Goal: Answer question/provide support: Share knowledge or assist other users

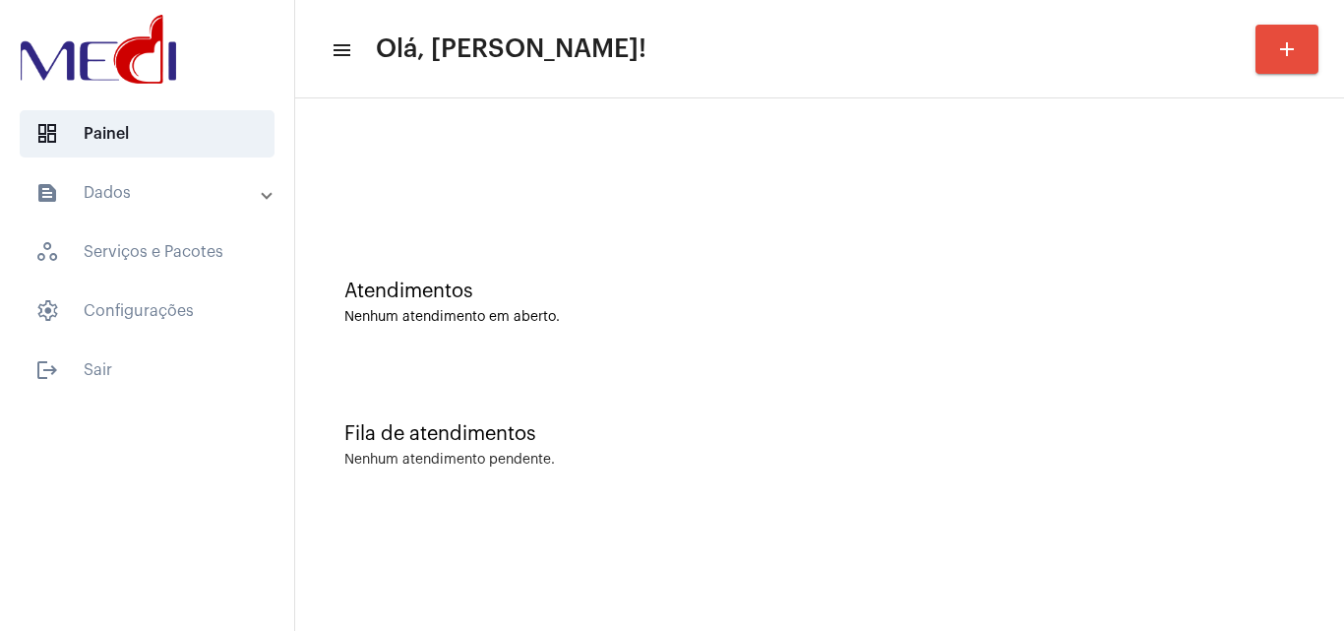
click at [1148, 386] on div "Fila de atendimentos Nenhum atendimento pendente." at bounding box center [819, 435] width 1029 height 143
click at [1222, 443] on div "Fila de atendimentos" at bounding box center [819, 434] width 950 height 22
click at [1251, 278] on div "Atendimentos Nenhum atendimento em aberto." at bounding box center [819, 292] width 1029 height 143
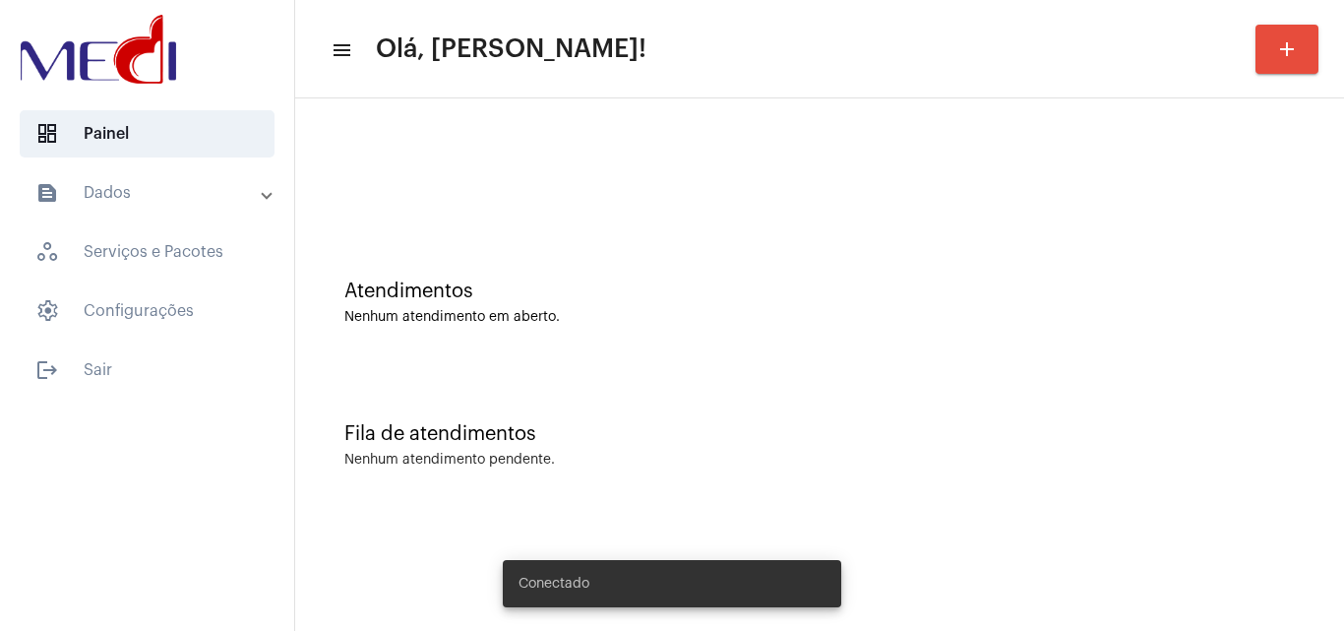
click at [1135, 196] on div at bounding box center [819, 164] width 1029 height 113
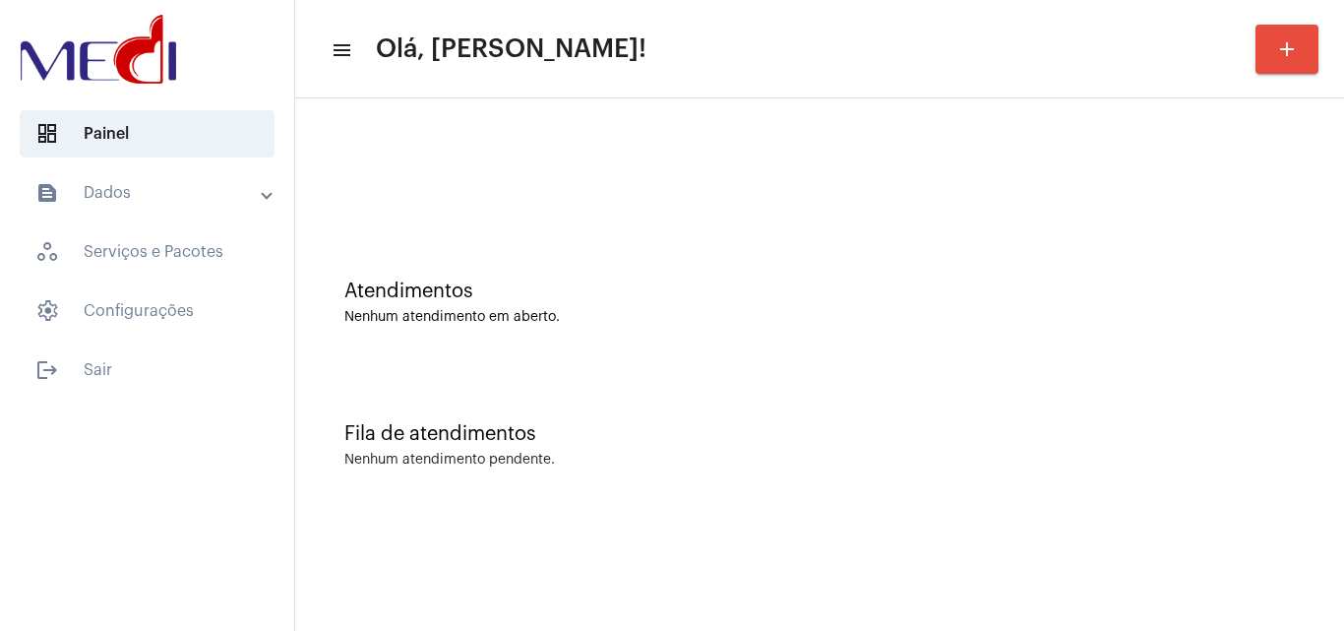
click at [856, 433] on div "Fila de atendimentos" at bounding box center [819, 434] width 950 height 22
click at [1218, 216] on div at bounding box center [819, 164] width 1029 height 113
click at [927, 249] on div "Atendimentos Nenhum atendimento em aberto." at bounding box center [819, 292] width 1029 height 143
click at [1321, 246] on div "Atendimentos Nenhum atendimento em aberto." at bounding box center [819, 292] width 1029 height 143
click at [1092, 303] on div "Atendimentos Nenhum atendimento em aberto." at bounding box center [819, 302] width 950 height 44
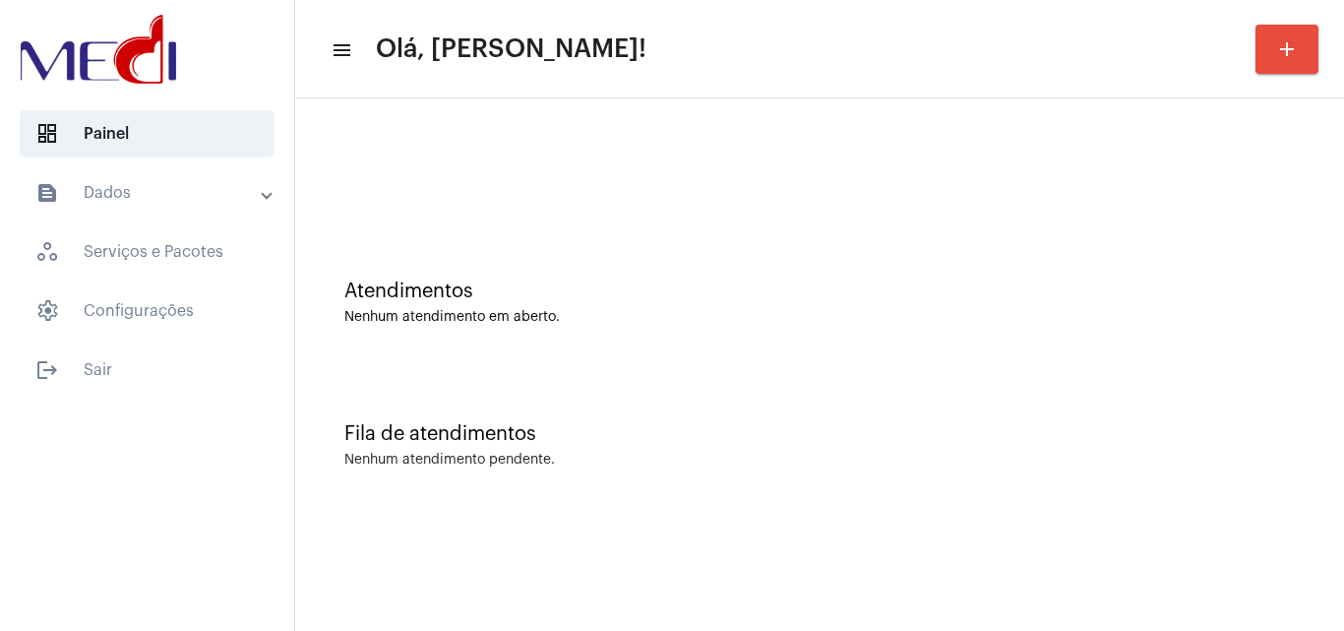
click at [1013, 348] on div "Atendimentos Nenhum atendimento em aberto." at bounding box center [819, 292] width 1029 height 143
click at [1019, 432] on div "Fila de atendimentos" at bounding box center [819, 434] width 950 height 22
click at [974, 402] on div "Fila de atendimentos Nenhum atendimento pendente." at bounding box center [819, 435] width 1029 height 143
click at [1016, 236] on div "Atendimentos Nenhum atendimento em aberto." at bounding box center [819, 292] width 1029 height 143
click at [1223, 374] on div "Fila de atendimentos Nenhum atendimento pendente." at bounding box center [819, 435] width 1029 height 143
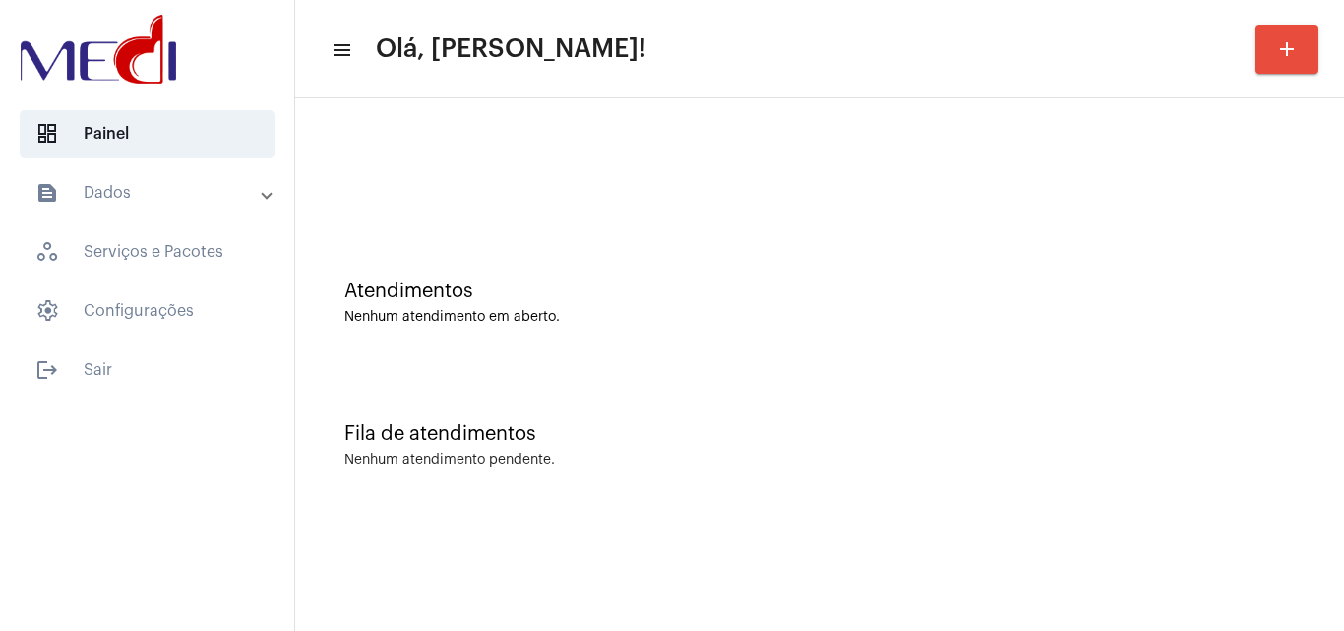
click at [1034, 419] on div "Fila de atendimentos Nenhum atendimento pendente." at bounding box center [819, 435] width 1029 height 143
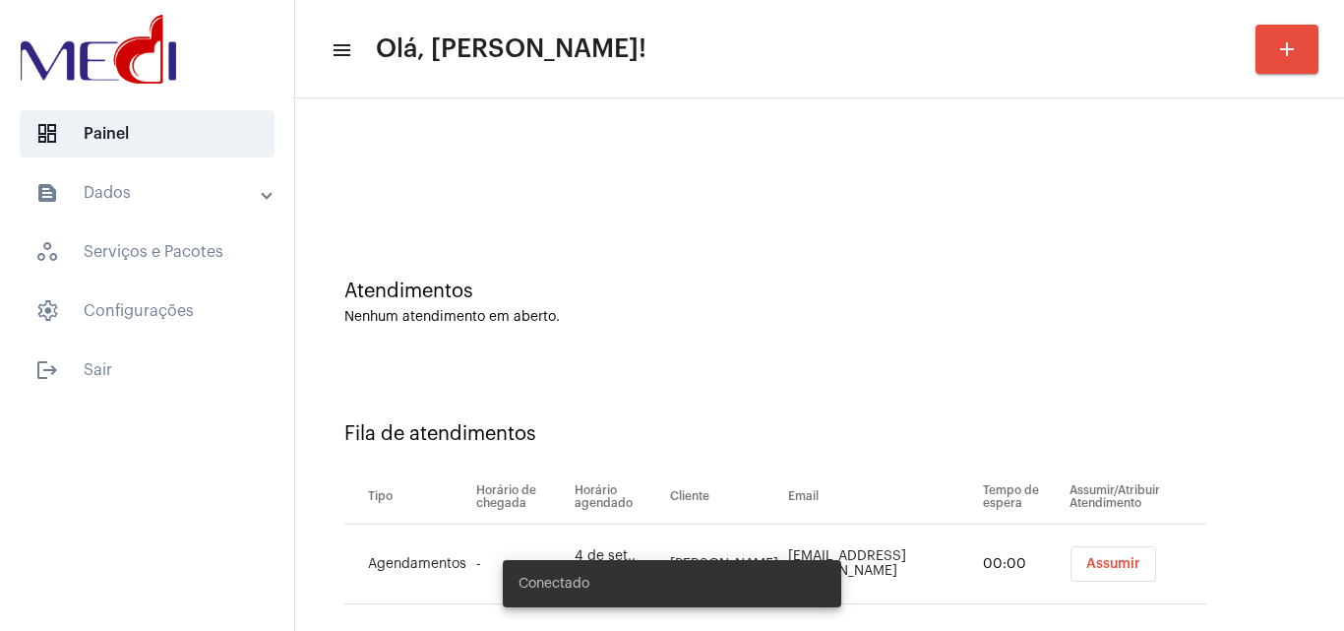
click at [1079, 554] on button "Assumir" at bounding box center [1113, 563] width 86 height 35
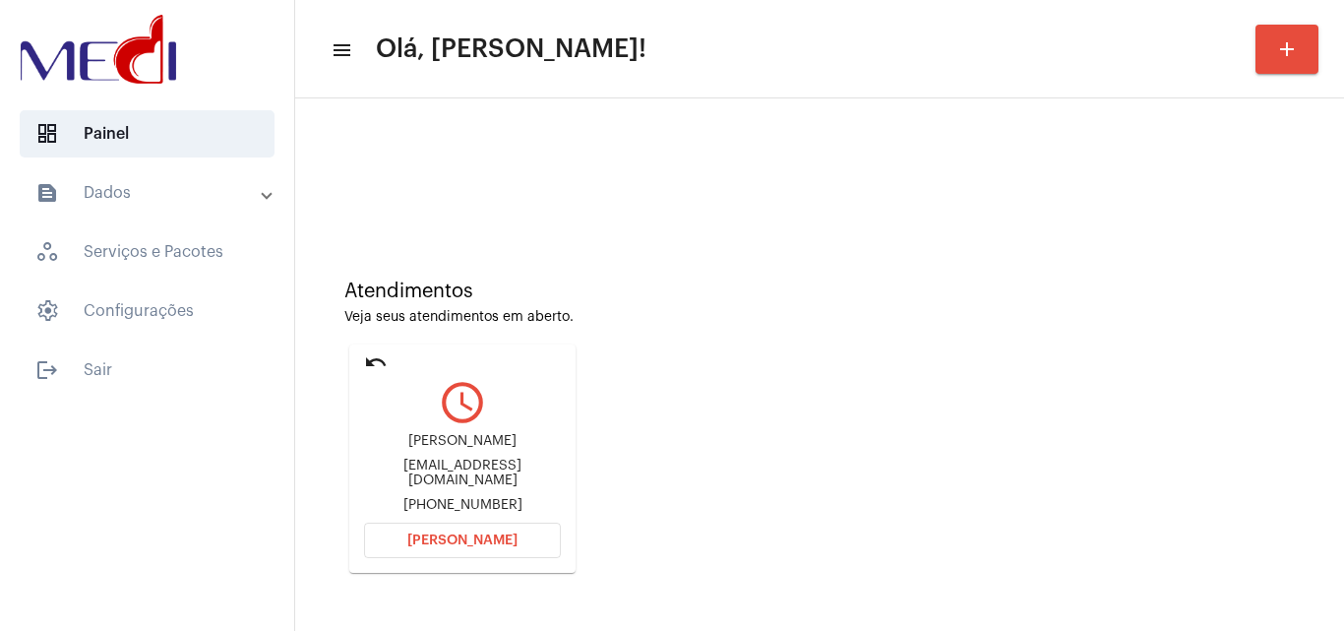
click at [509, 469] on div "Adysondomingos202@gmail.com" at bounding box center [462, 473] width 197 height 30
copy div "Adysondomingos202@gmail.com"
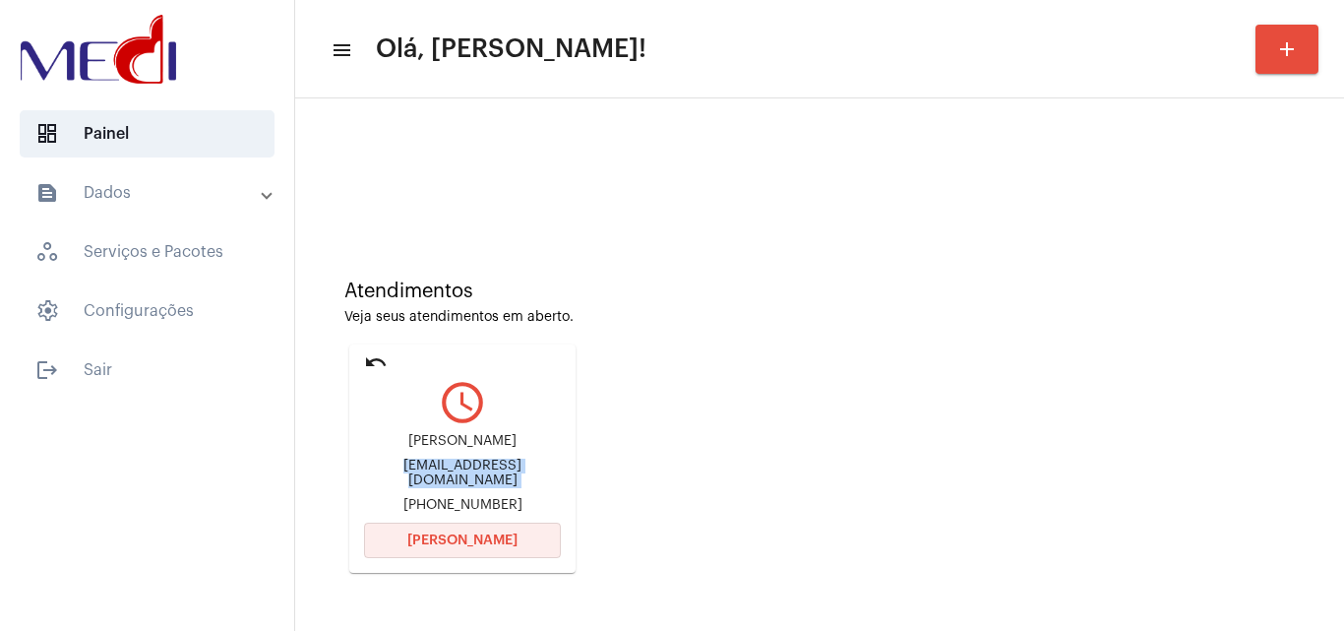
click at [462, 544] on span "Abrir Chamada" at bounding box center [462, 540] width 110 height 14
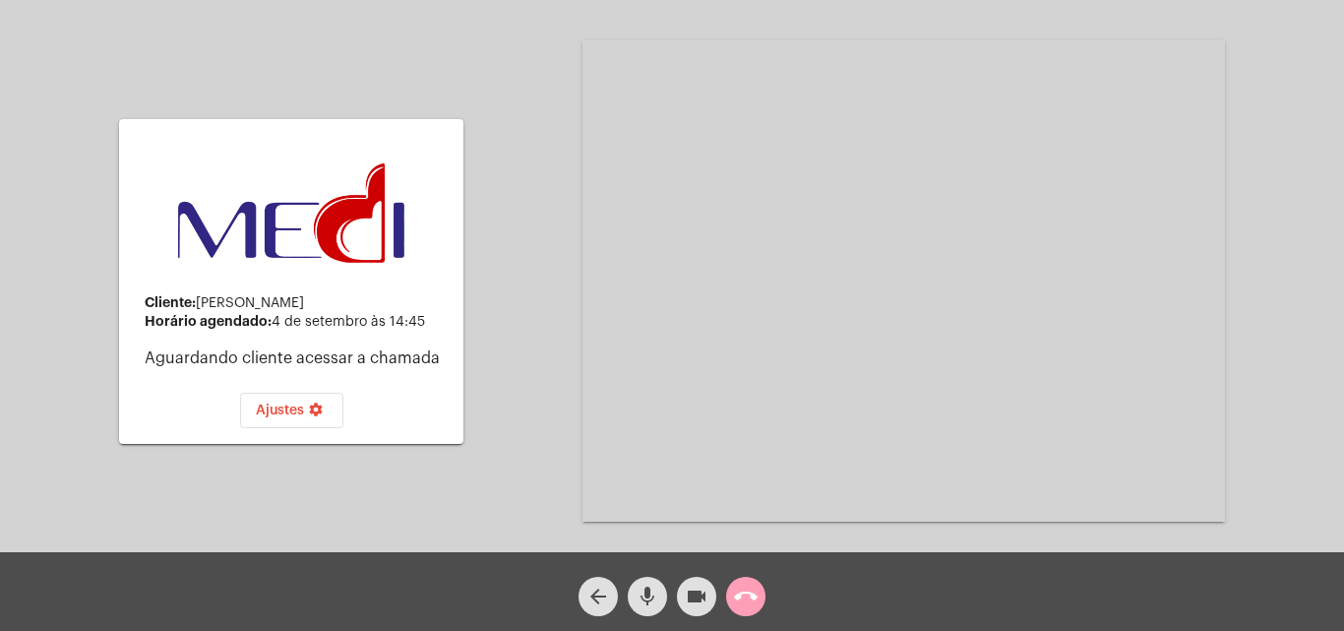
click at [757, 605] on mat-icon "call_end" at bounding box center [746, 596] width 24 height 24
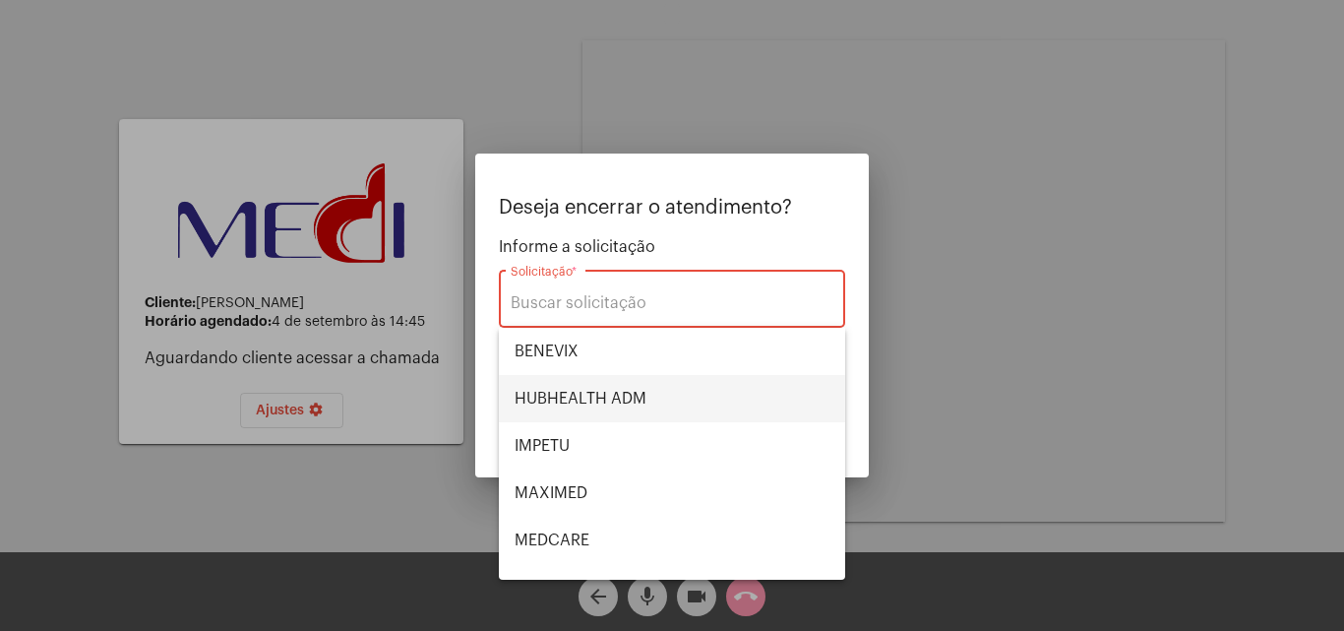
click at [640, 401] on span "HUBHEALTH ADM" at bounding box center [672, 398] width 315 height 47
type input "HUBHEALTH ADM"
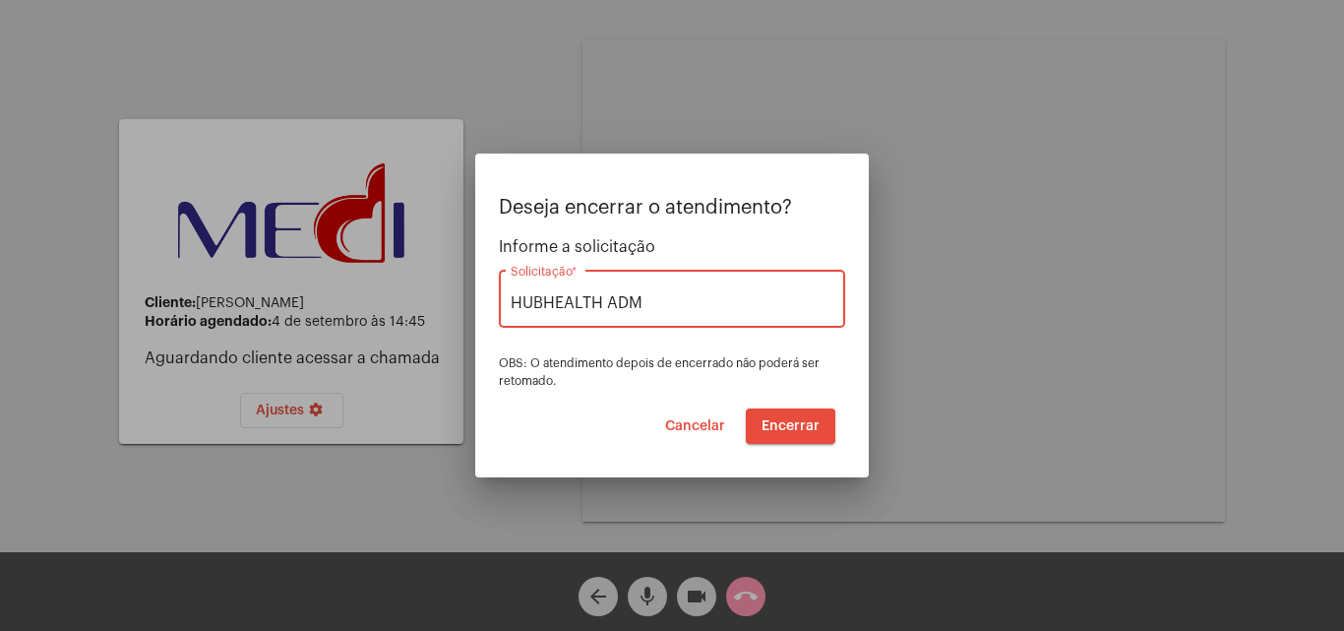
click at [786, 427] on span "Encerrar" at bounding box center [790, 426] width 58 height 14
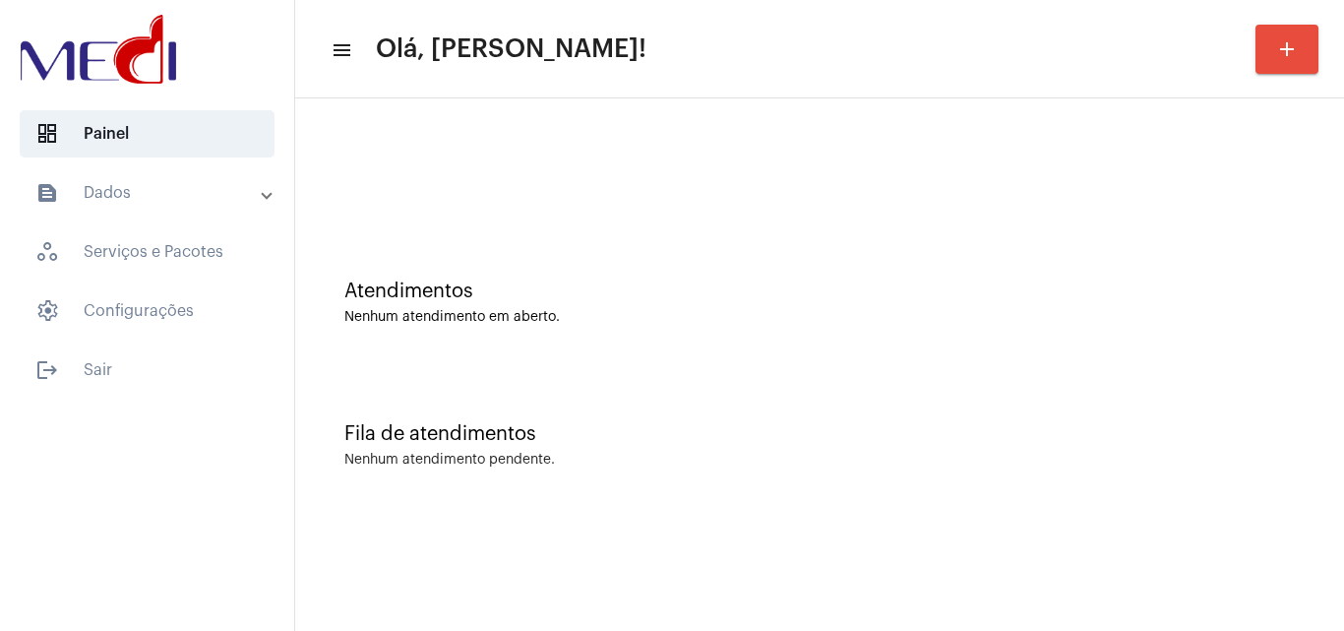
click at [1031, 336] on div "Atendimentos Nenhum atendimento em aberto." at bounding box center [819, 292] width 1029 height 143
click at [1028, 401] on div "Fila de atendimentos Nenhum atendimento pendente." at bounding box center [819, 435] width 1029 height 143
click at [916, 355] on div "Atendimentos Nenhum atendimento em aberto." at bounding box center [819, 292] width 1029 height 143
click at [1211, 338] on div "Atendimentos Nenhum atendimento em aberto." at bounding box center [819, 292] width 1029 height 143
click at [1194, 267] on div "Atendimentos Nenhum atendimento em aberto." at bounding box center [819, 292] width 1029 height 143
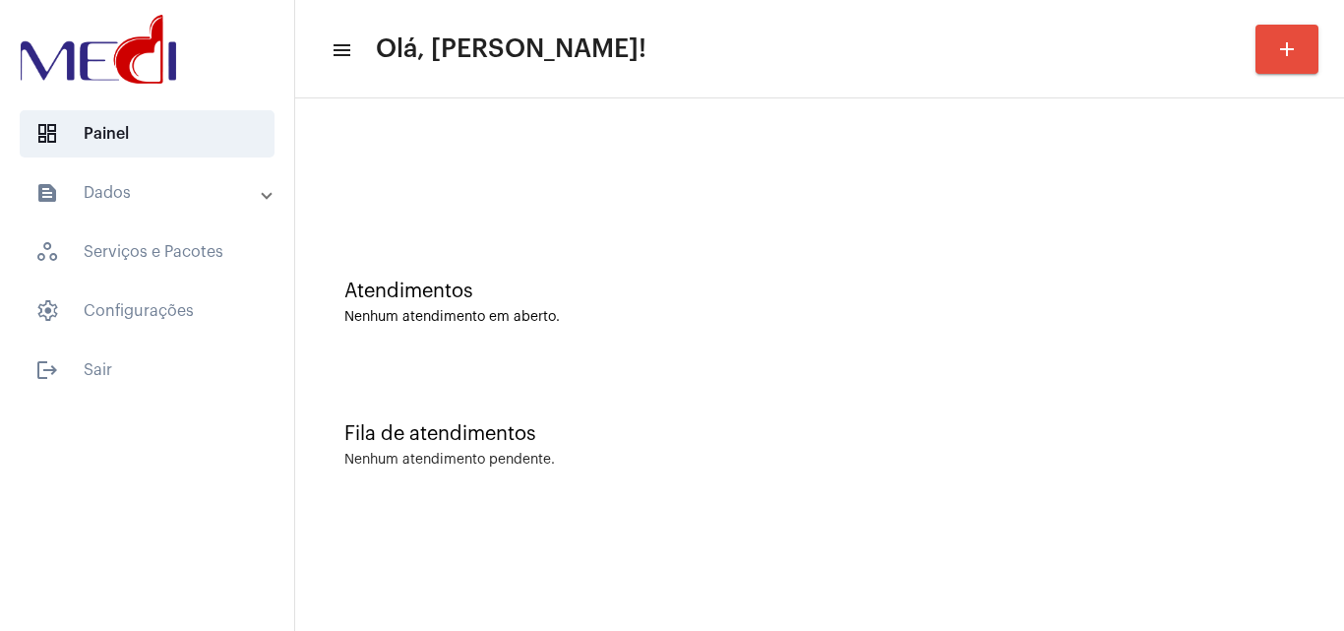
click at [1270, 338] on div "Atendimentos Nenhum atendimento em aberto." at bounding box center [819, 292] width 1029 height 143
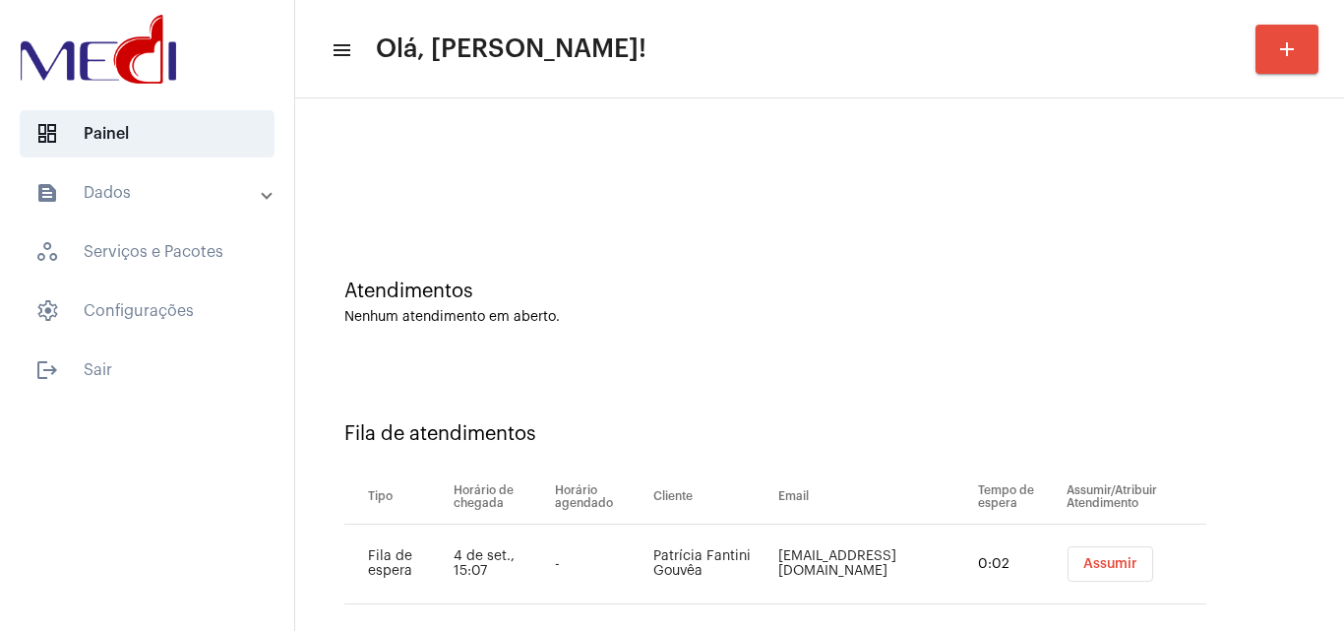
click at [1107, 542] on mat-sidenav-content "menu Olá, Karen! add Atendimentos Nenhum atendimento em aberto. Fila de atendim…" at bounding box center [819, 315] width 1049 height 631
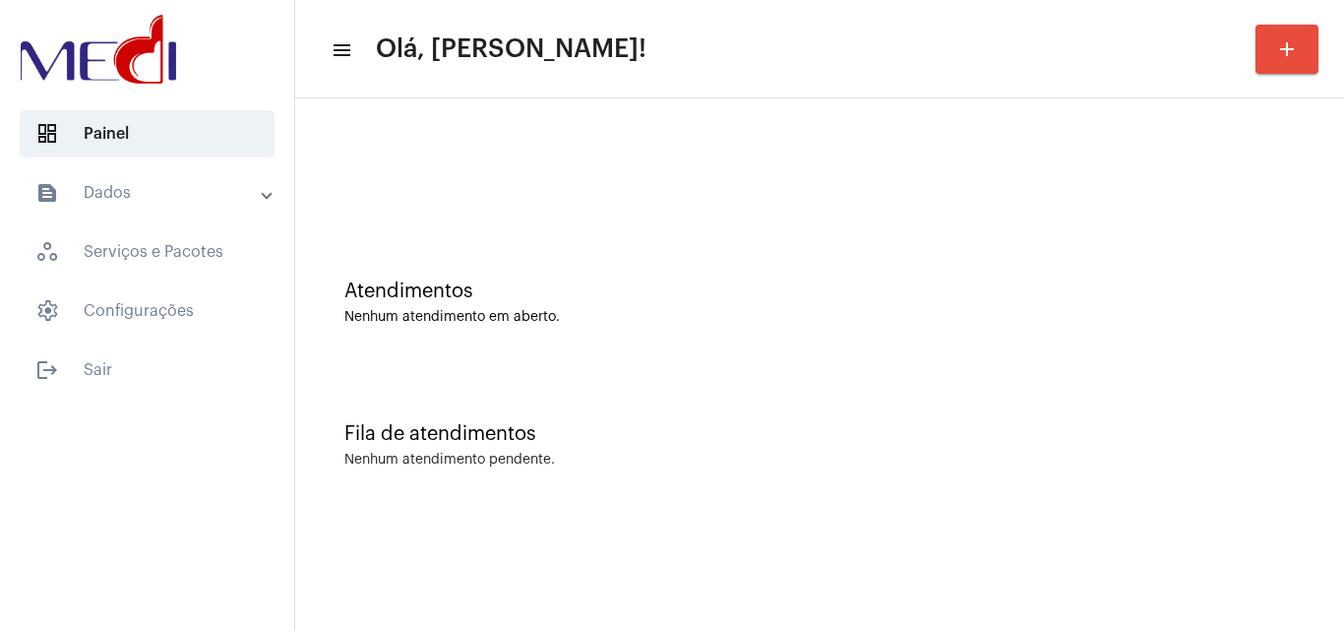
click at [1057, 482] on div "Fila de atendimentos Nenhum atendimento pendente." at bounding box center [819, 435] width 1029 height 143
click at [964, 326] on div "Atendimentos Nenhum atendimento em aberto." at bounding box center [819, 292] width 1029 height 143
click at [1233, 340] on div "Atendimentos Nenhum atendimento em aberto." at bounding box center [819, 292] width 1029 height 143
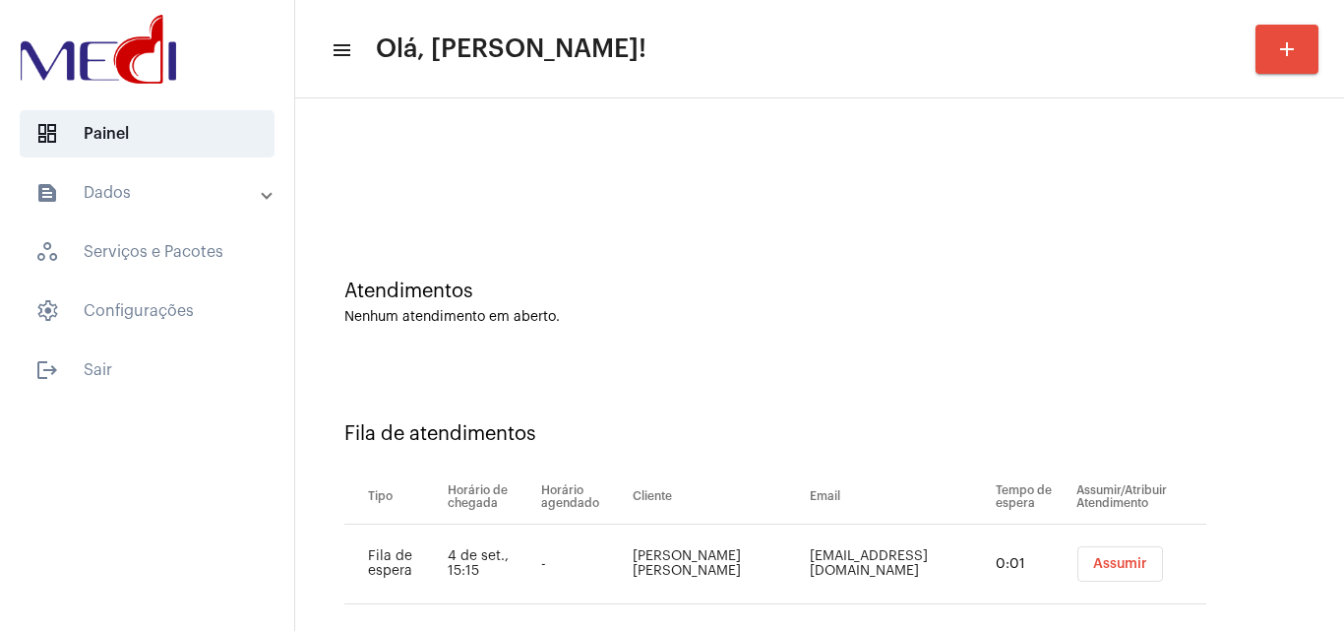
click at [1080, 571] on button "Assumir" at bounding box center [1120, 563] width 86 height 35
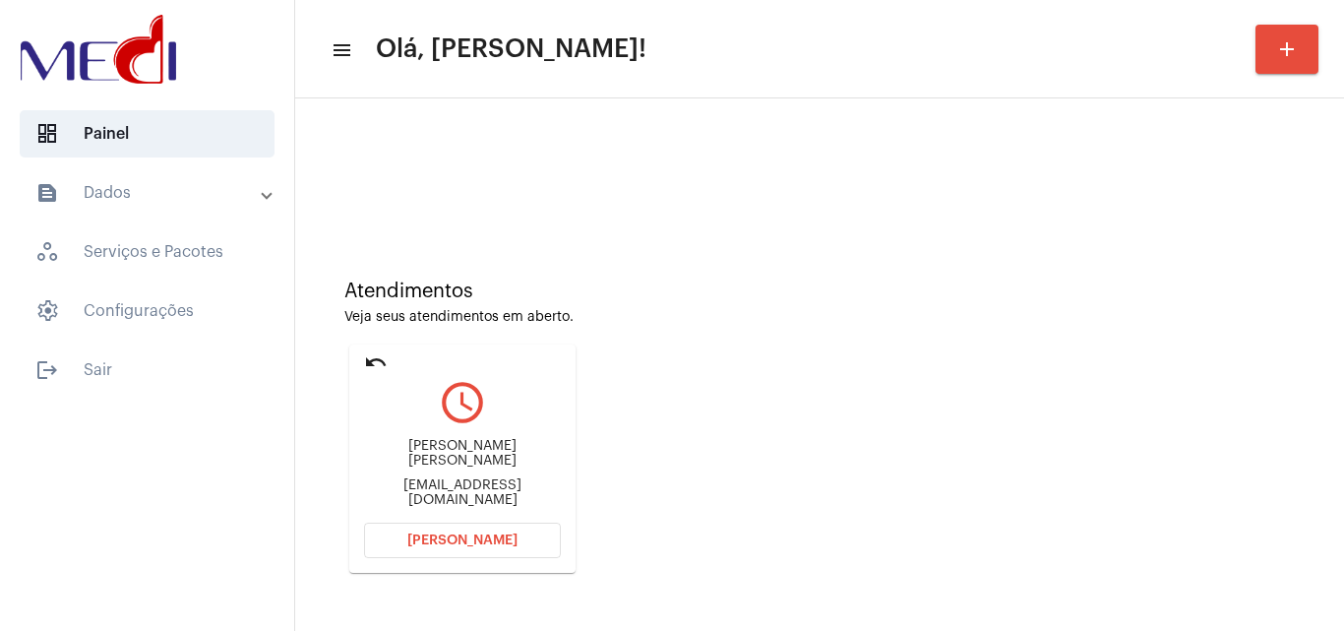
click at [1227, 317] on div "Veja seus atendimentos em aberto." at bounding box center [819, 317] width 950 height 15
click at [454, 488] on div "gigantedofones@gmail.com" at bounding box center [462, 493] width 197 height 30
copy mat-card-content "gigantedofones@gmail.com Abrir Chamada"
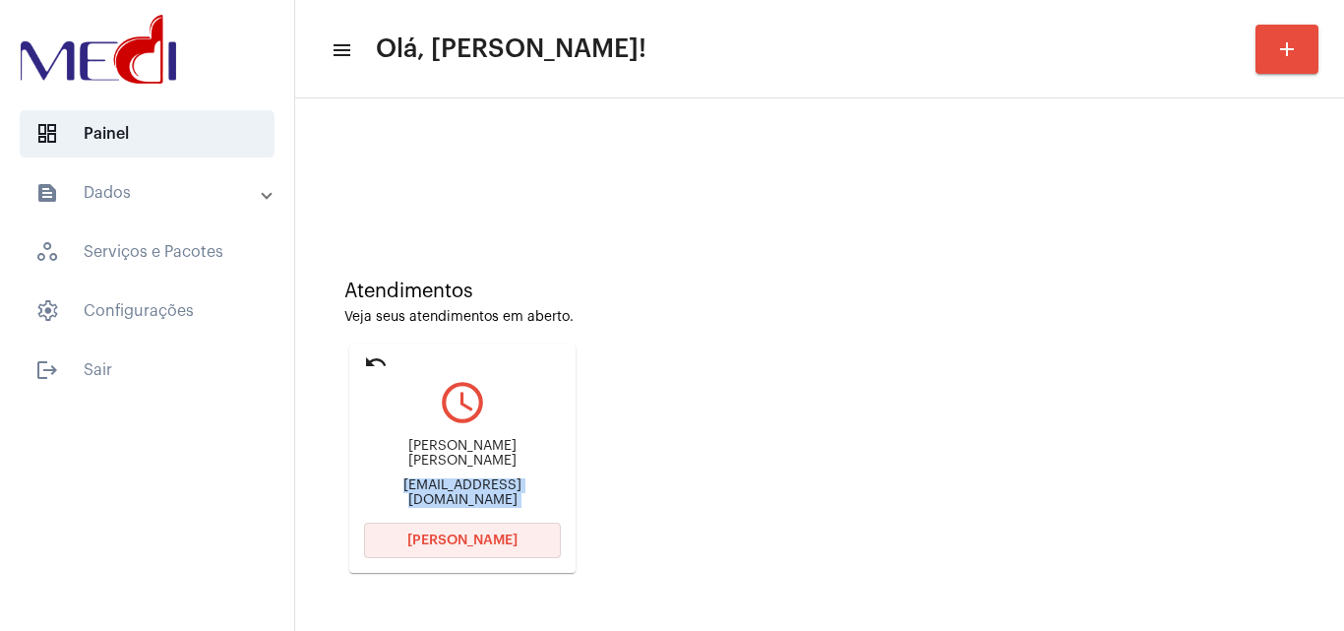
click at [484, 536] on span "Abrir Chamada" at bounding box center [462, 540] width 110 height 14
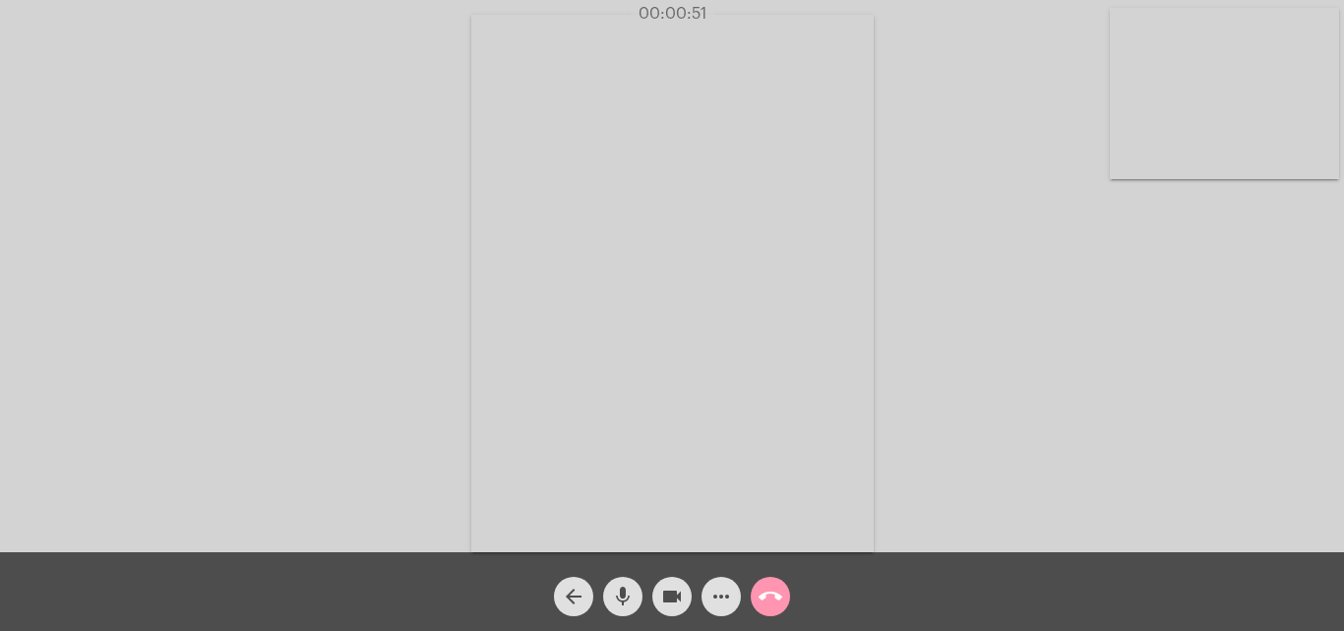
click at [622, 596] on mat-icon "mic" at bounding box center [623, 596] width 24 height 24
click at [622, 596] on mat-icon "mic_off" at bounding box center [623, 596] width 24 height 24
click at [622, 596] on mat-icon "mic" at bounding box center [623, 596] width 24 height 24
click at [622, 596] on mat-icon "mic_off" at bounding box center [623, 596] width 24 height 24
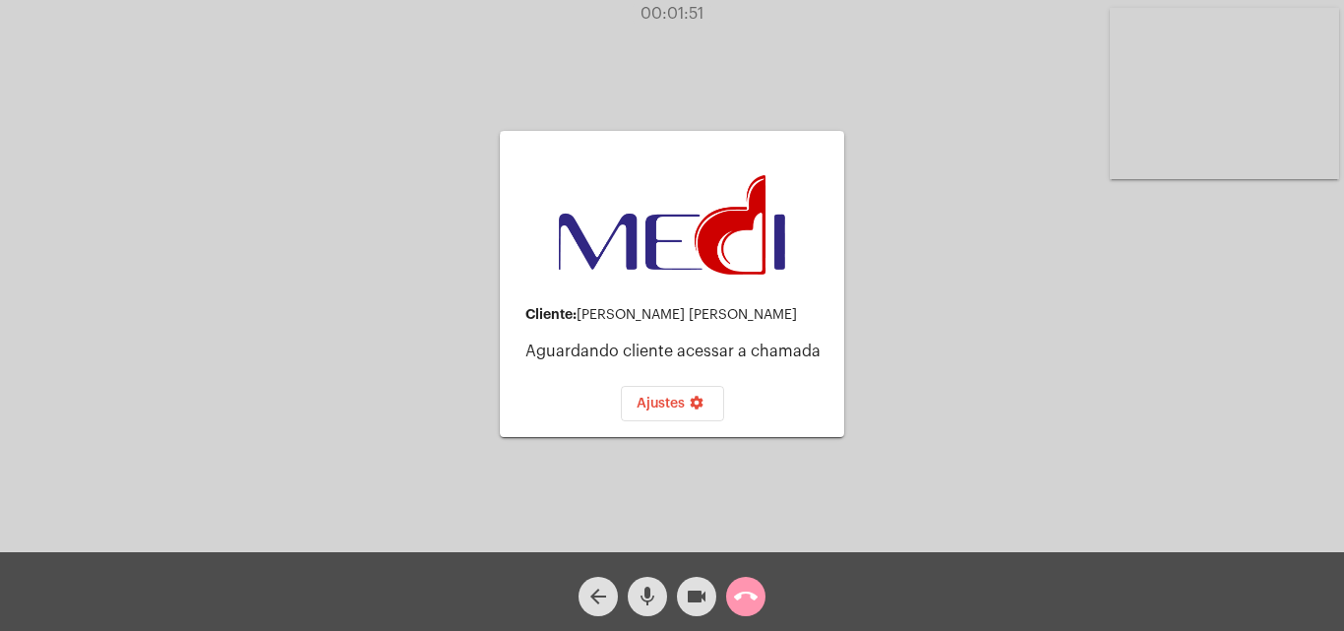
click at [643, 592] on mat-icon "mic" at bounding box center [648, 596] width 24 height 24
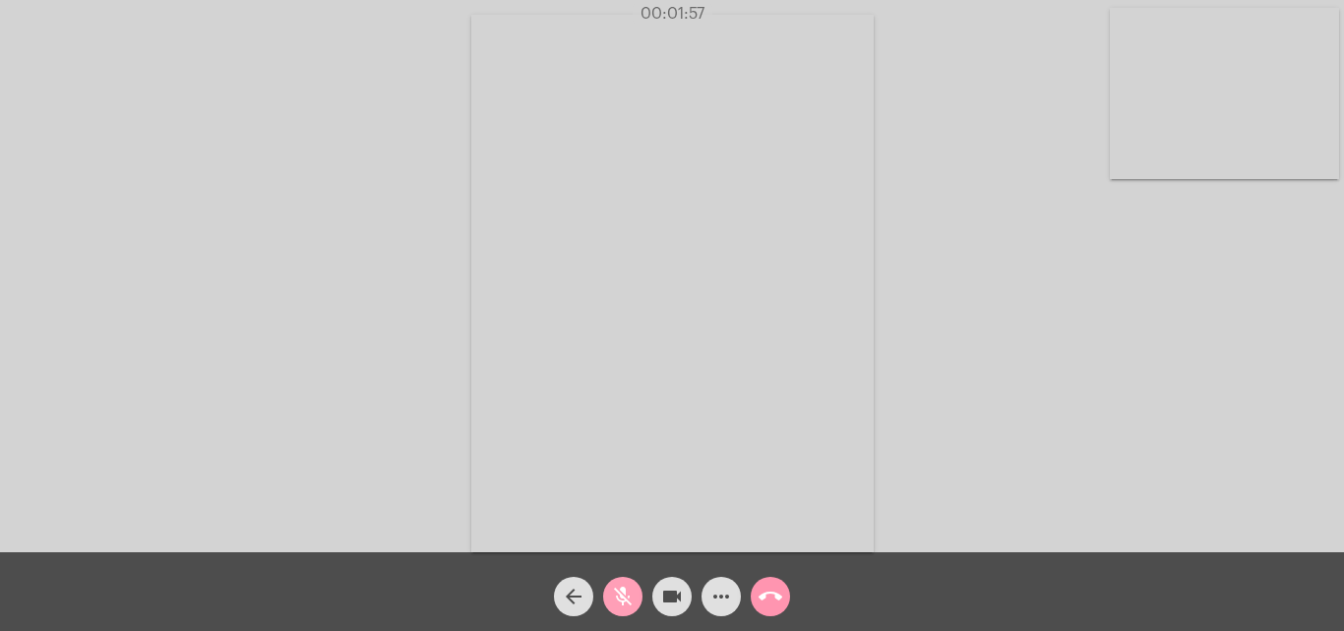
click at [629, 597] on mat-icon "mic_off" at bounding box center [623, 596] width 24 height 24
click at [776, 589] on mat-icon "call_end" at bounding box center [770, 596] width 24 height 24
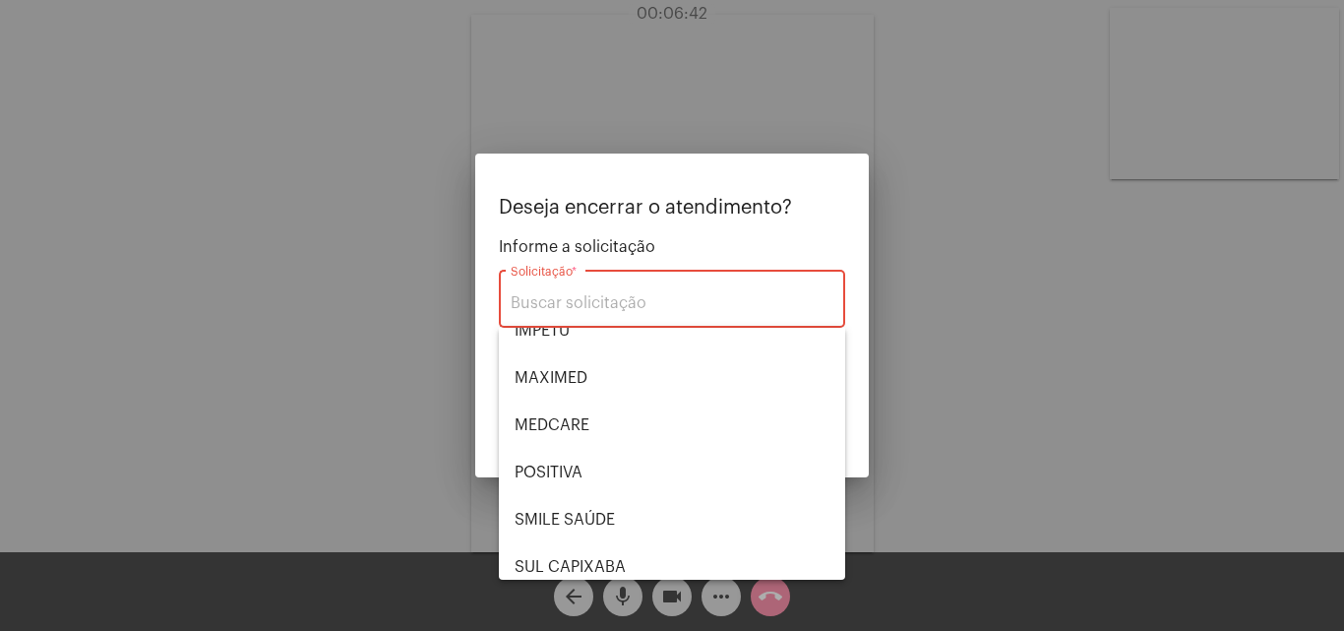
scroll to position [220, 0]
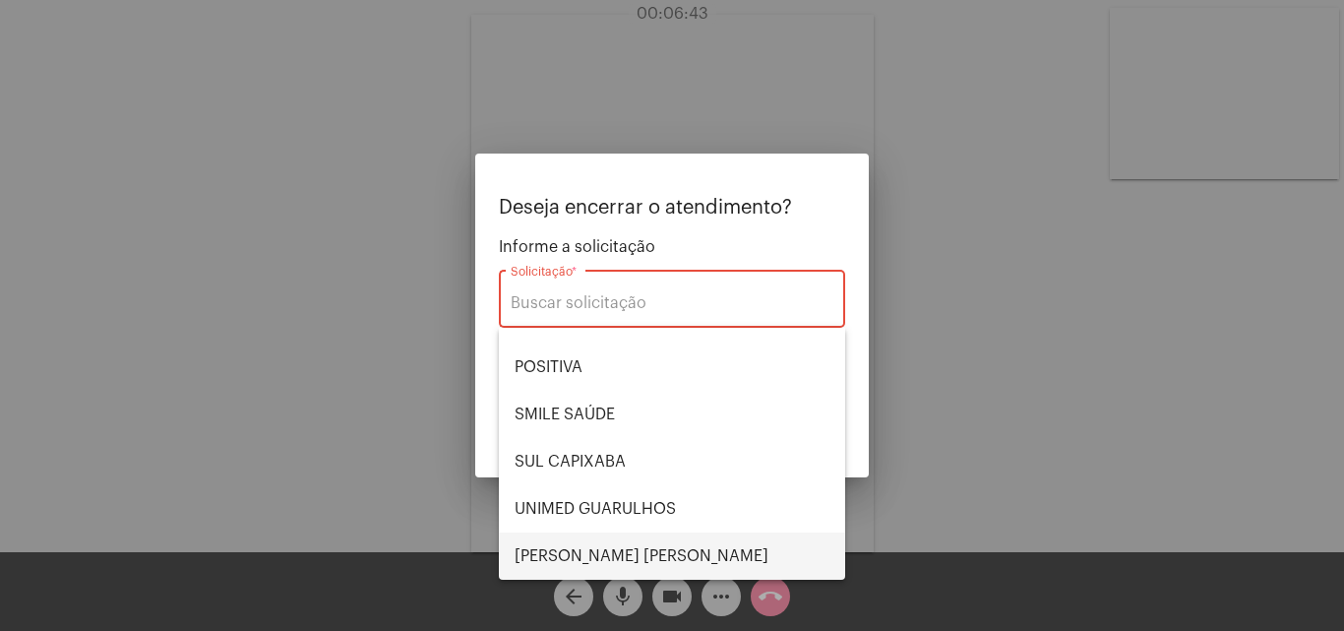
click at [606, 543] on span "VERA CRUZ" at bounding box center [672, 555] width 315 height 47
type input "VERA CRUZ"
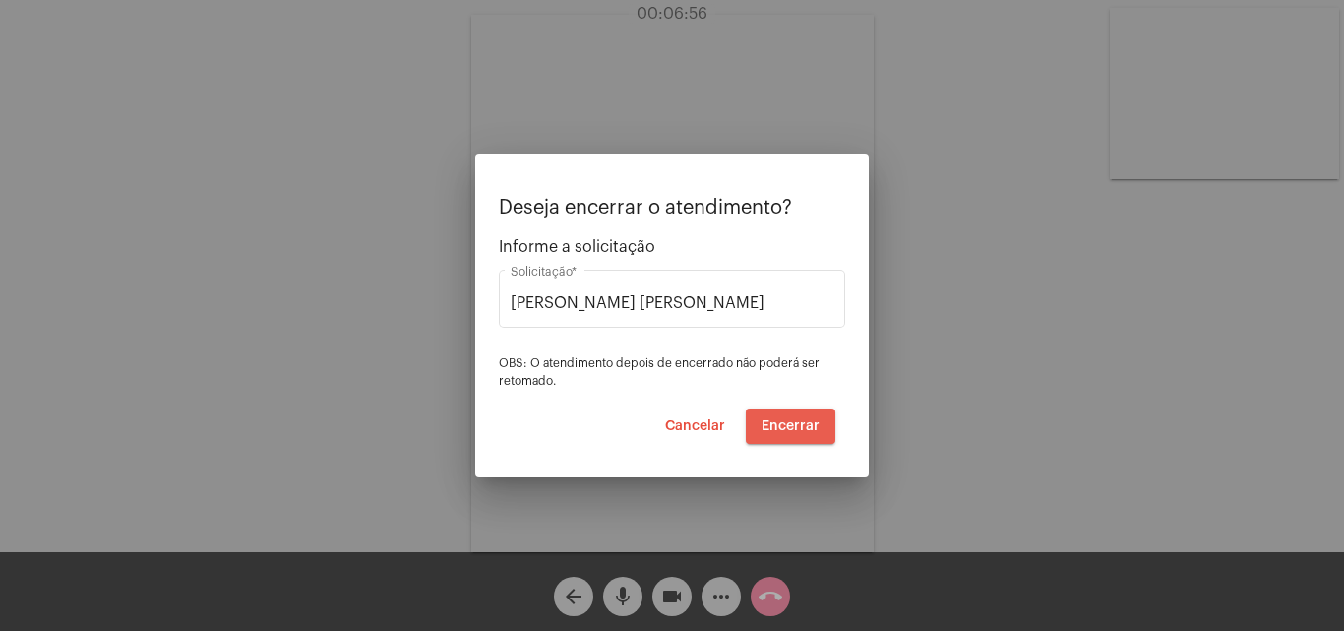
click at [799, 424] on span "Encerrar" at bounding box center [790, 426] width 58 height 14
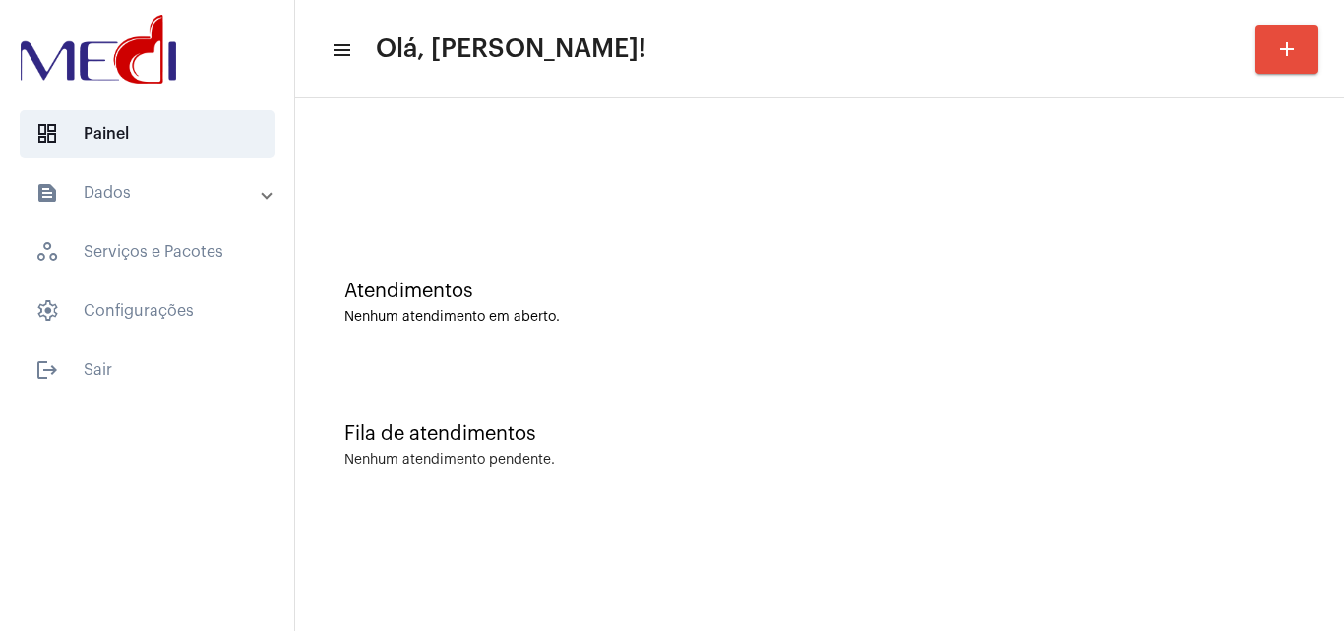
click at [901, 390] on div "Fila de atendimentos Nenhum atendimento pendente." at bounding box center [819, 435] width 1029 height 143
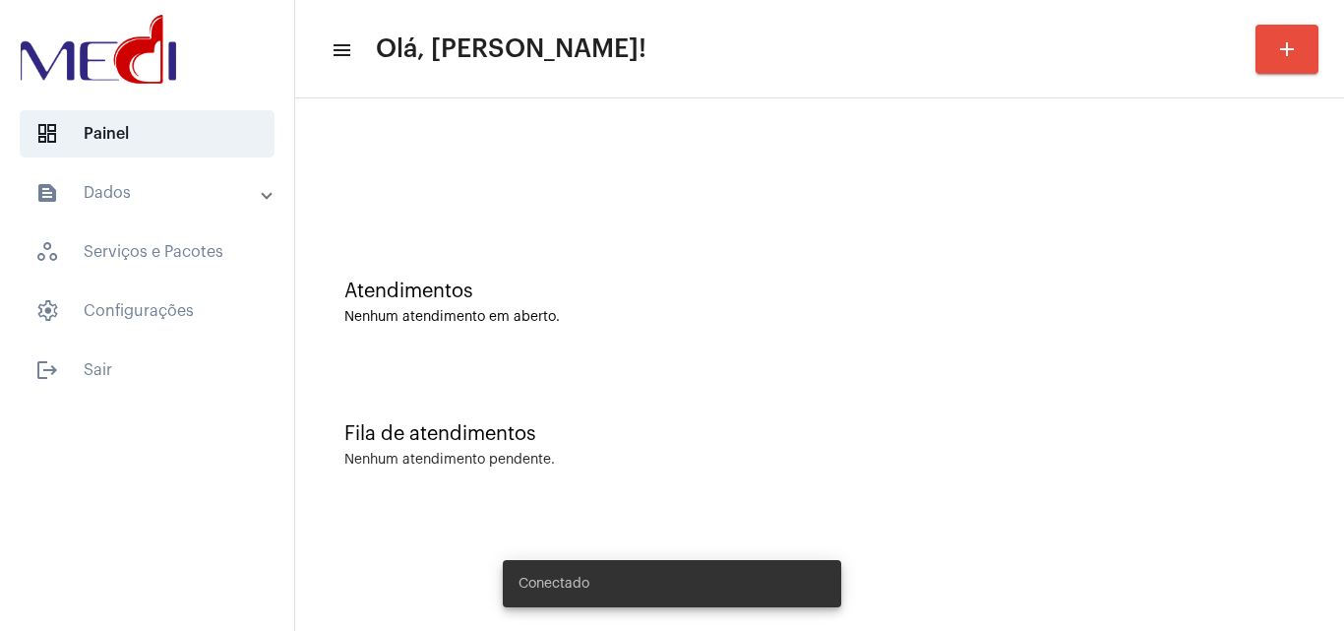
click at [786, 373] on div "Fila de atendimentos Nenhum atendimento pendente." at bounding box center [819, 435] width 1029 height 143
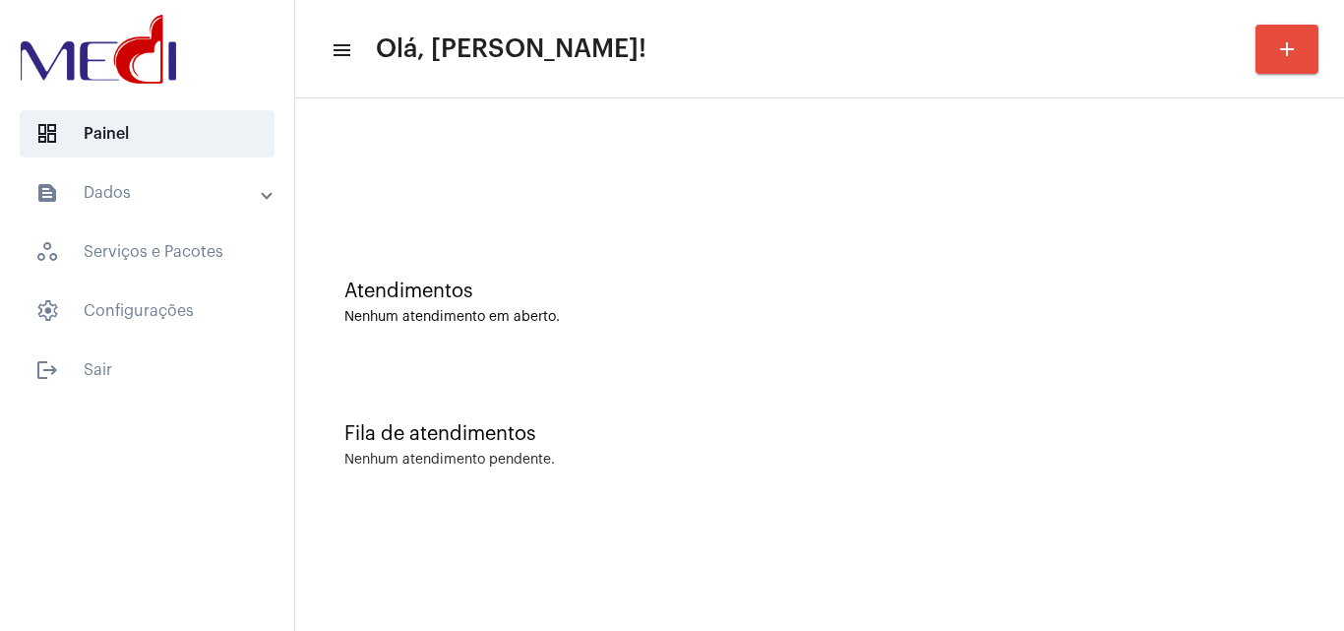
click at [1331, 374] on div "Fila de atendimentos Nenhum atendimento pendente." at bounding box center [819, 435] width 1029 height 143
click at [1209, 348] on div "Atendimentos Nenhum atendimento em aberto." at bounding box center [819, 292] width 1029 height 143
click at [1226, 333] on div "Atendimentos Nenhum atendimento em aberto." at bounding box center [819, 292] width 1029 height 143
click at [1182, 295] on div "Atendimentos" at bounding box center [819, 291] width 950 height 22
click at [1285, 382] on div "Fila de atendimentos Nenhum atendimento pendente." at bounding box center [819, 435] width 1029 height 143
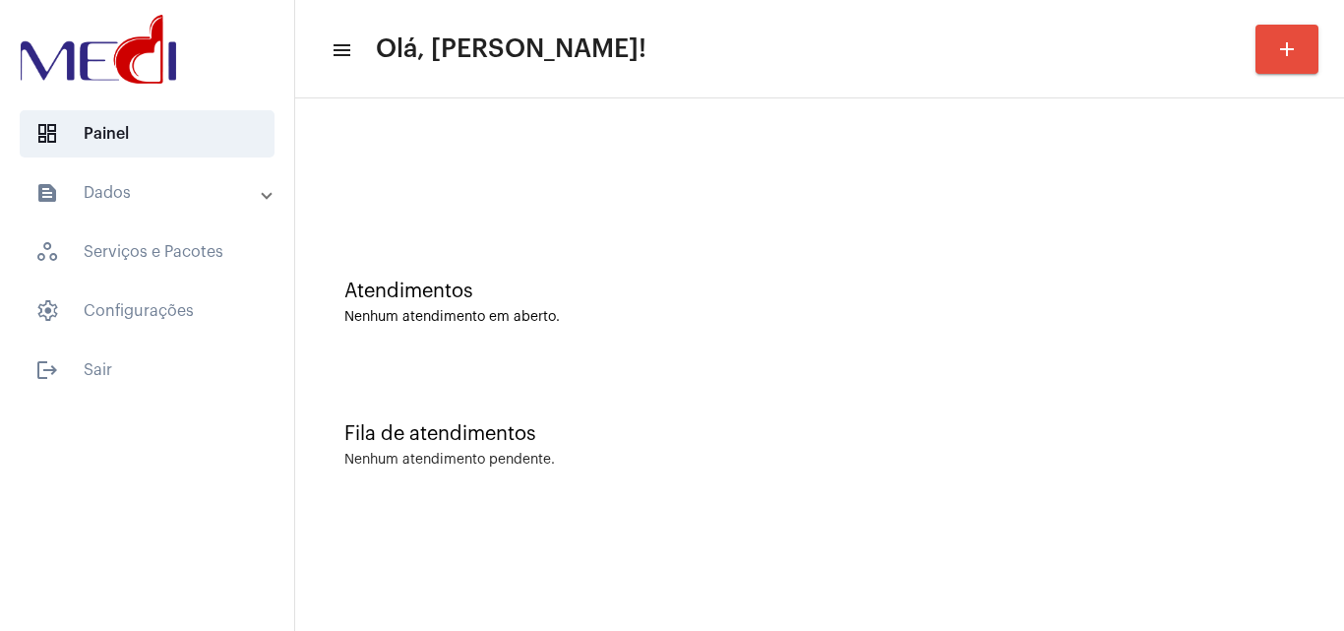
click at [1108, 424] on div "Fila de atendimentos" at bounding box center [819, 434] width 950 height 22
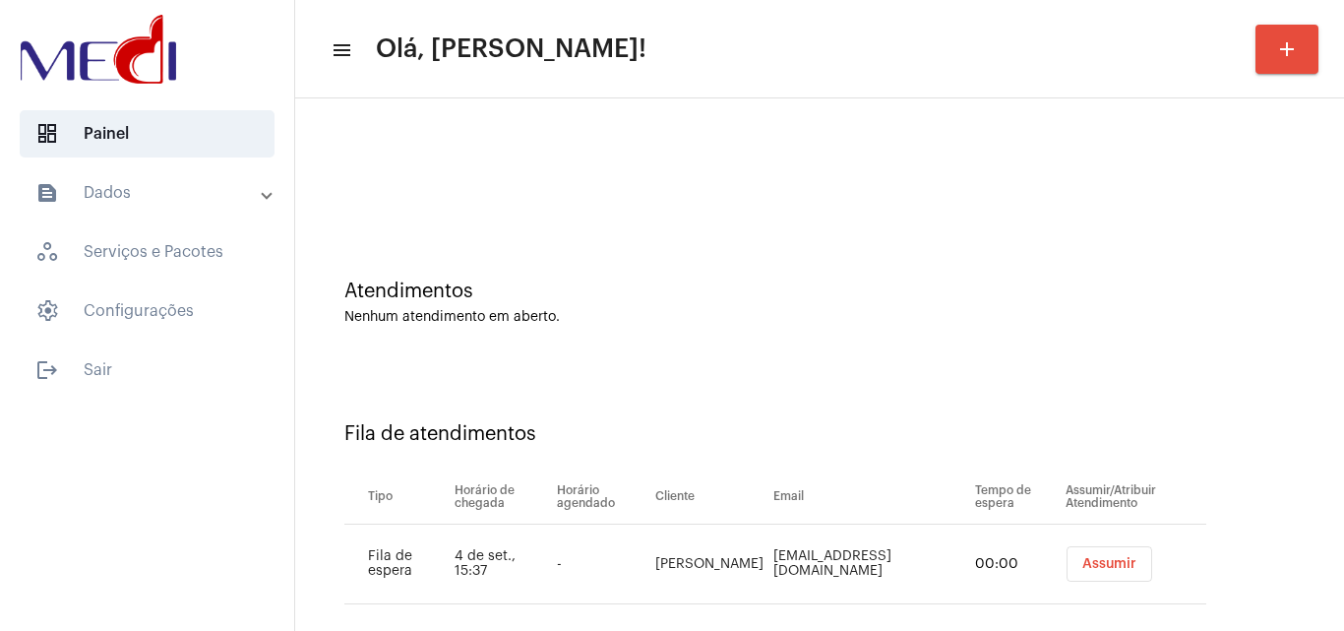
click at [1103, 566] on span "Assumir" at bounding box center [1109, 564] width 54 height 14
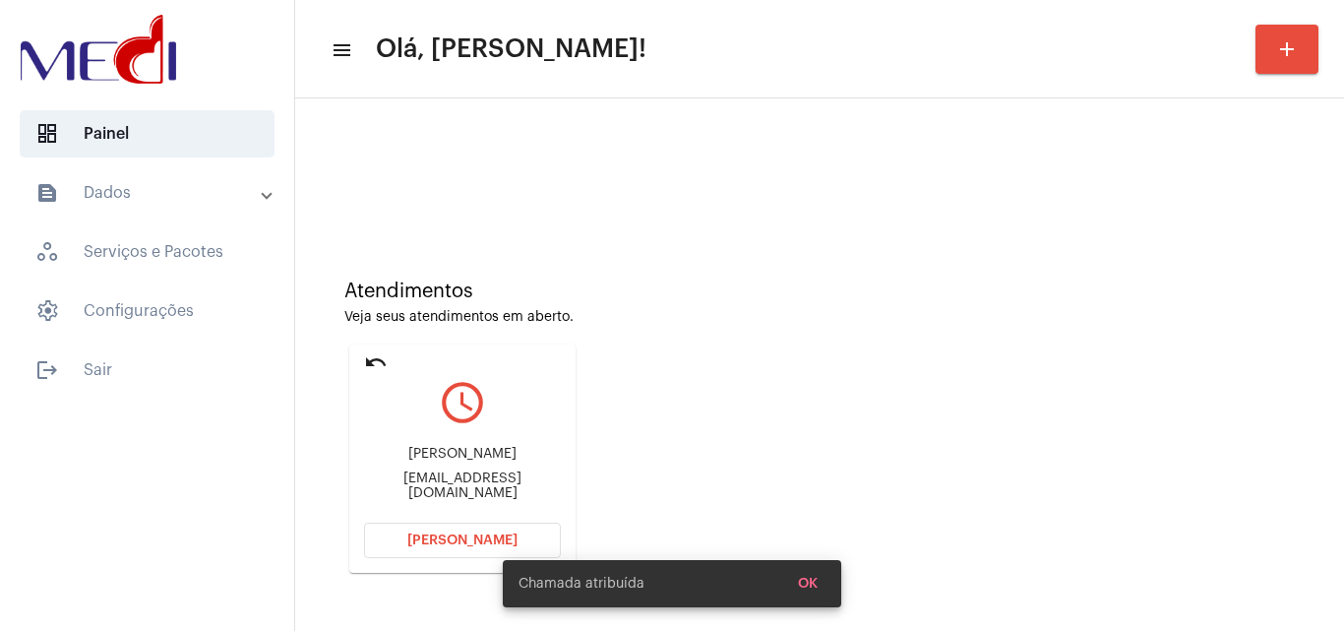
click at [474, 484] on div "[EMAIL_ADDRESS][DOMAIN_NAME]" at bounding box center [462, 486] width 197 height 30
click at [474, 484] on div "Tsialcantaraseguros@gmail.com" at bounding box center [462, 486] width 197 height 30
copy mat-card-content "Tsialcantaraseguros@gmail.com Abrir Chamada"
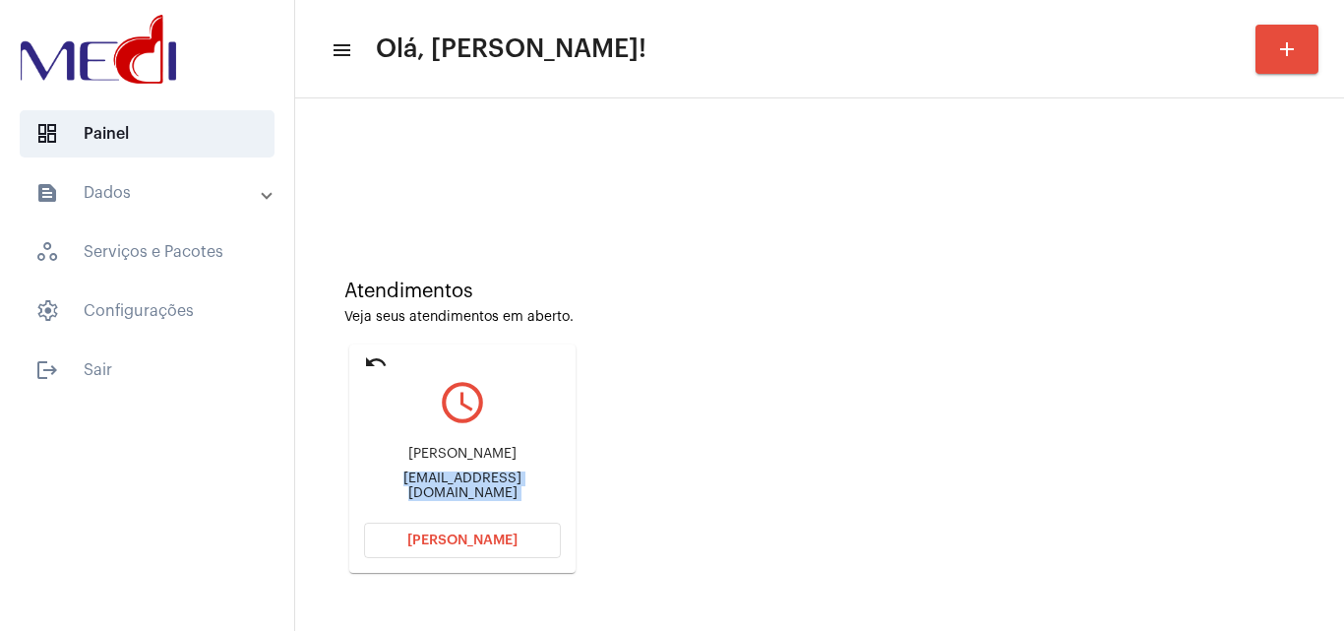
click at [441, 549] on button "Abrir Chamada" at bounding box center [462, 539] width 197 height 35
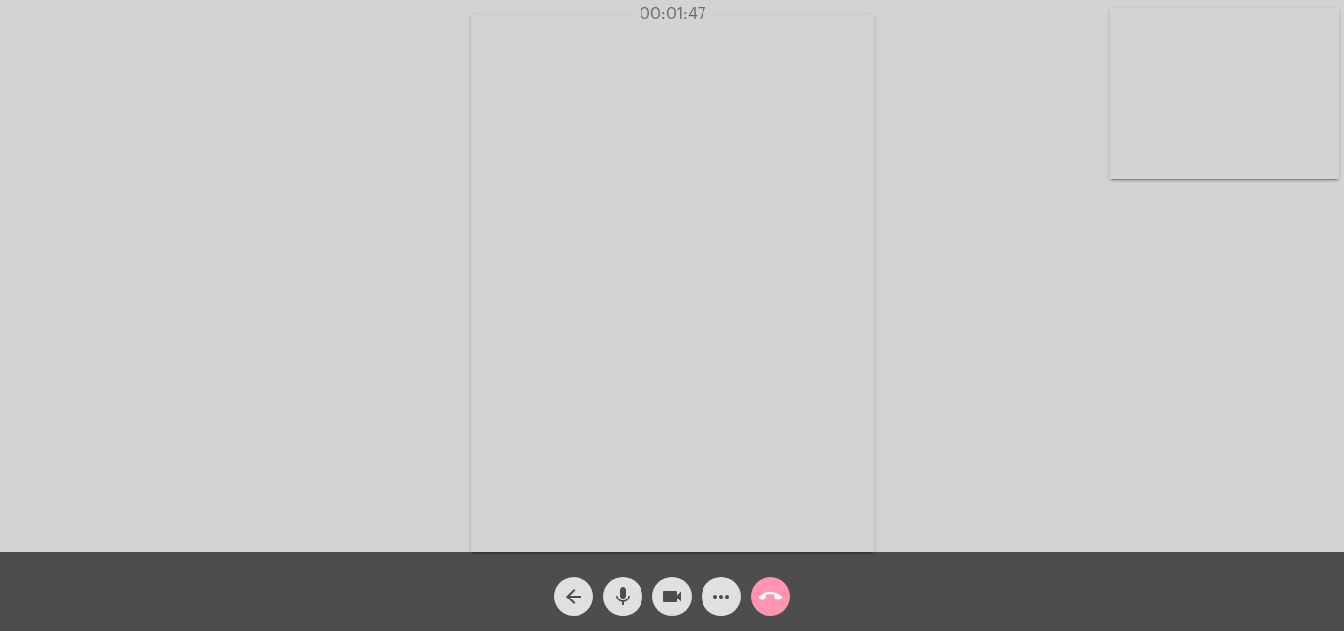
click at [775, 587] on mat-icon "call_end" at bounding box center [770, 596] width 24 height 24
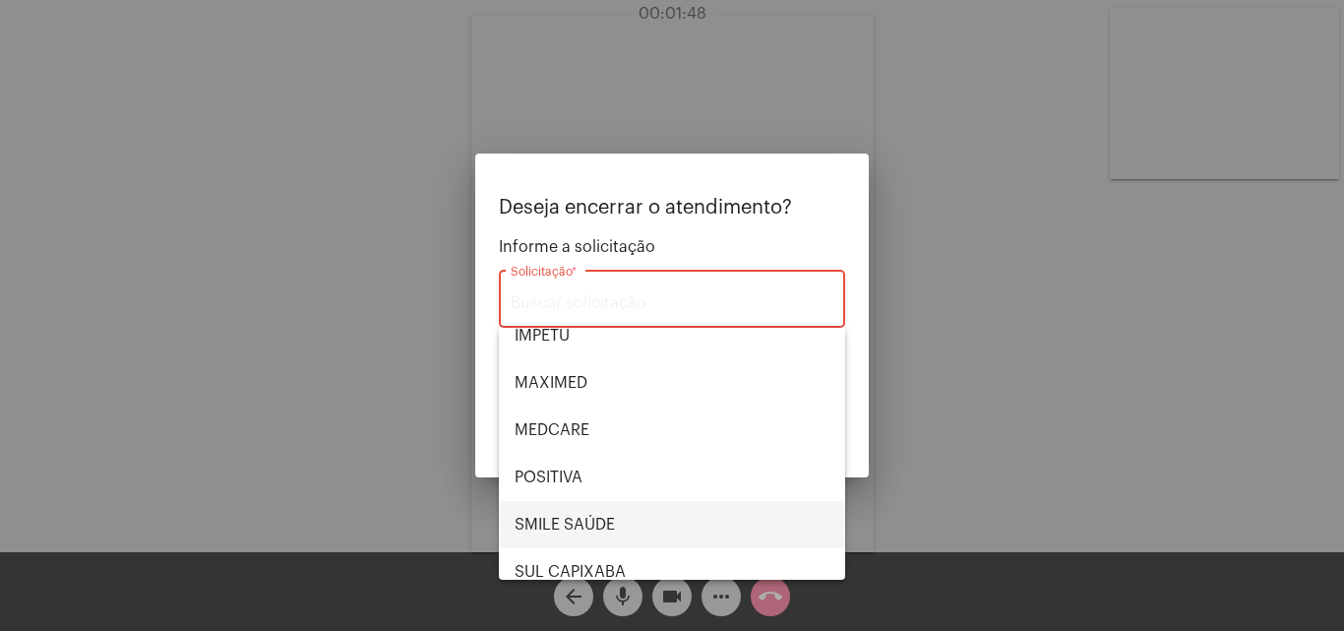
scroll to position [220, 0]
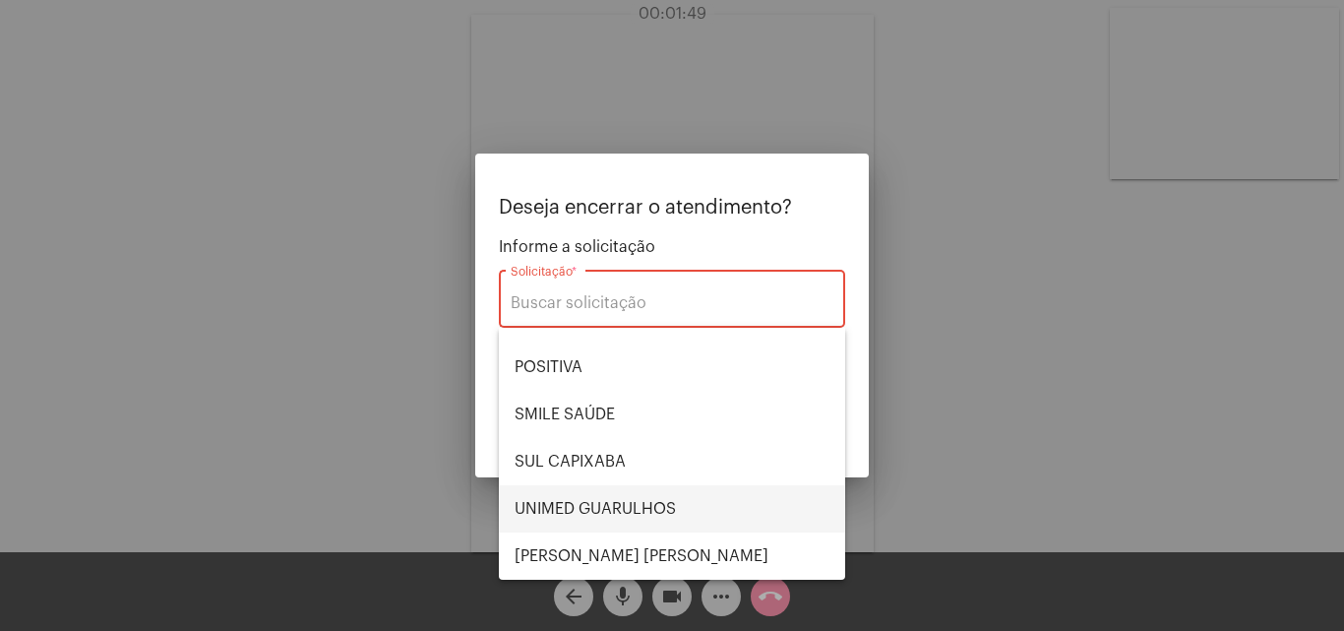
click at [654, 504] on span "UNIMED GUARULHOS" at bounding box center [672, 508] width 315 height 47
type input "UNIMED GUARULHOS"
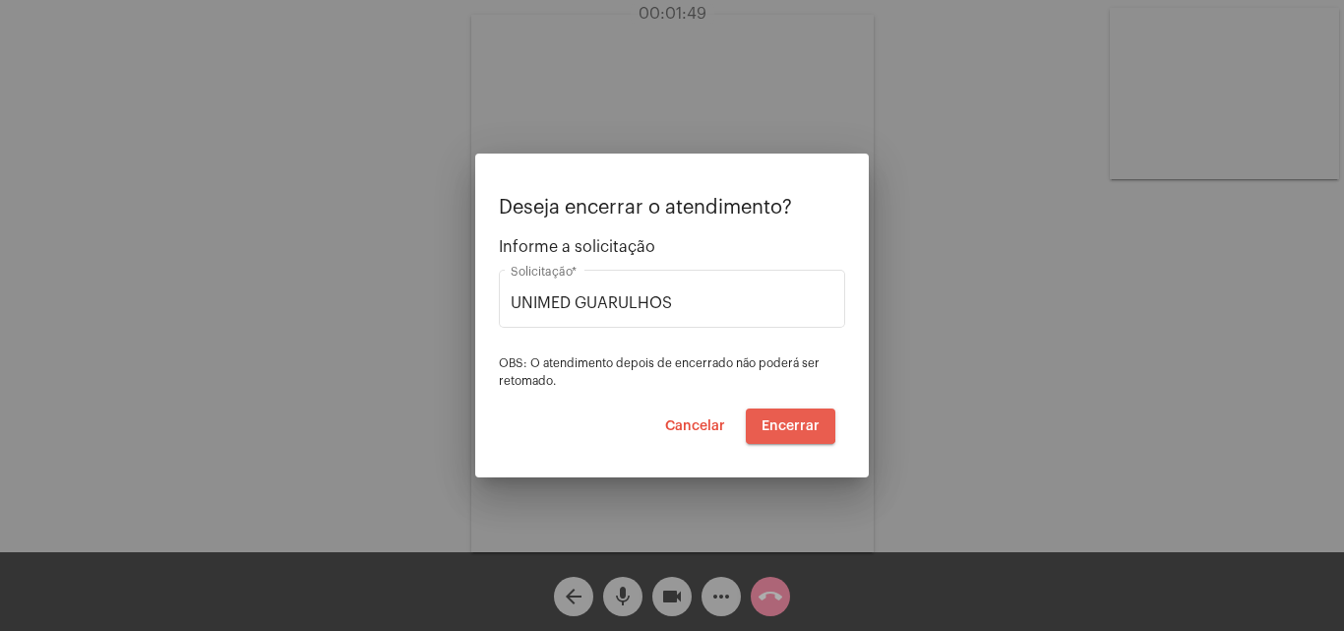
click at [770, 419] on span "Encerrar" at bounding box center [790, 426] width 58 height 14
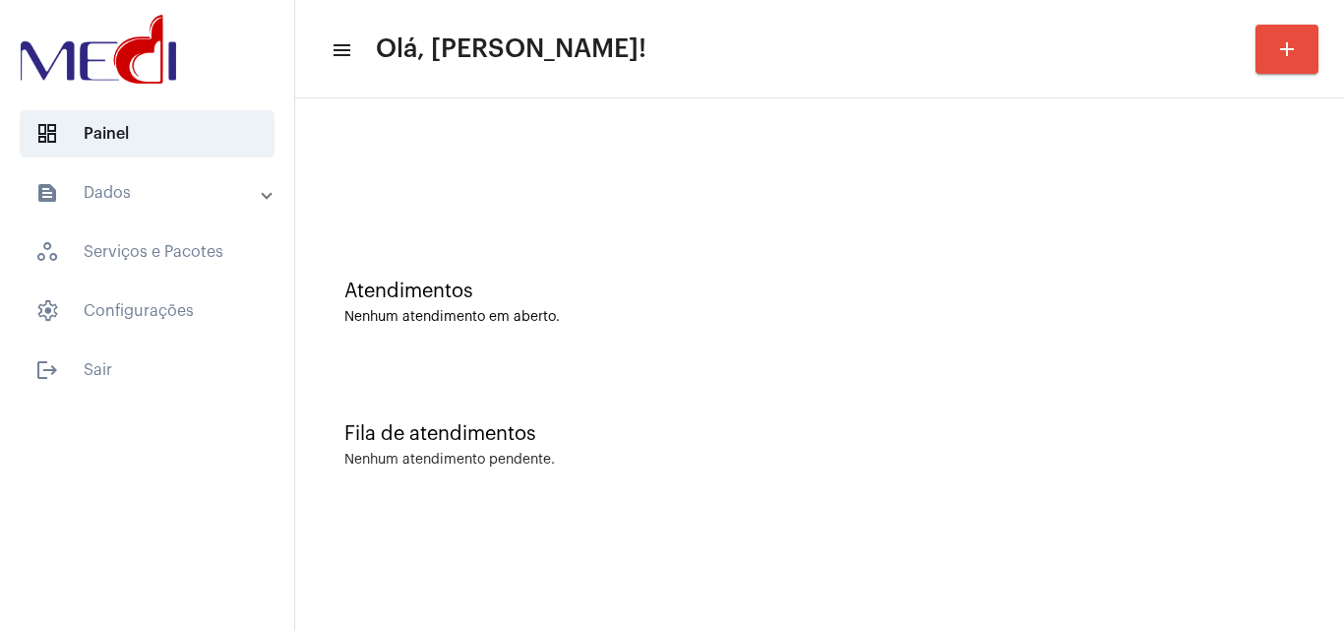
click at [984, 296] on div "Atendimentos" at bounding box center [819, 291] width 950 height 22
click at [1276, 398] on div "Fila de atendimentos Nenhum atendimento pendente." at bounding box center [819, 435] width 1029 height 143
drag, startPoint x: 1115, startPoint y: 361, endPoint x: 1054, endPoint y: 418, distance: 83.5
click at [1112, 359] on div "Atendimentos Nenhum atendimento em aberto." at bounding box center [819, 292] width 1029 height 143
drag, startPoint x: 957, startPoint y: 448, endPoint x: 938, endPoint y: 466, distance: 26.4
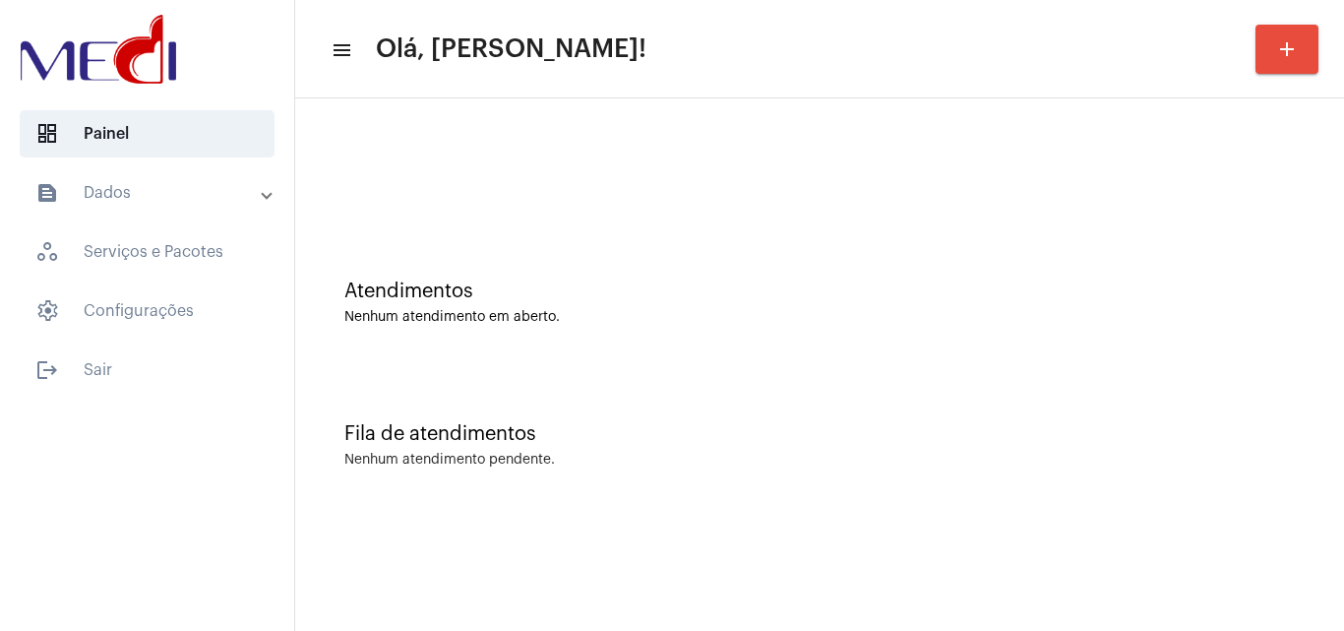
click at [957, 448] on div "Fila de atendimentos Nenhum atendimento pendente." at bounding box center [819, 435] width 1029 height 143
click at [1039, 320] on div "Nenhum atendimento em aberto." at bounding box center [819, 317] width 950 height 15
click at [1025, 434] on div "Fila de atendimentos" at bounding box center [819, 434] width 950 height 22
click at [807, 393] on div "Fila de atendimentos Nenhum atendimento pendente." at bounding box center [819, 435] width 1029 height 143
click at [1207, 340] on div "Atendimentos Nenhum atendimento em aberto." at bounding box center [819, 292] width 1029 height 143
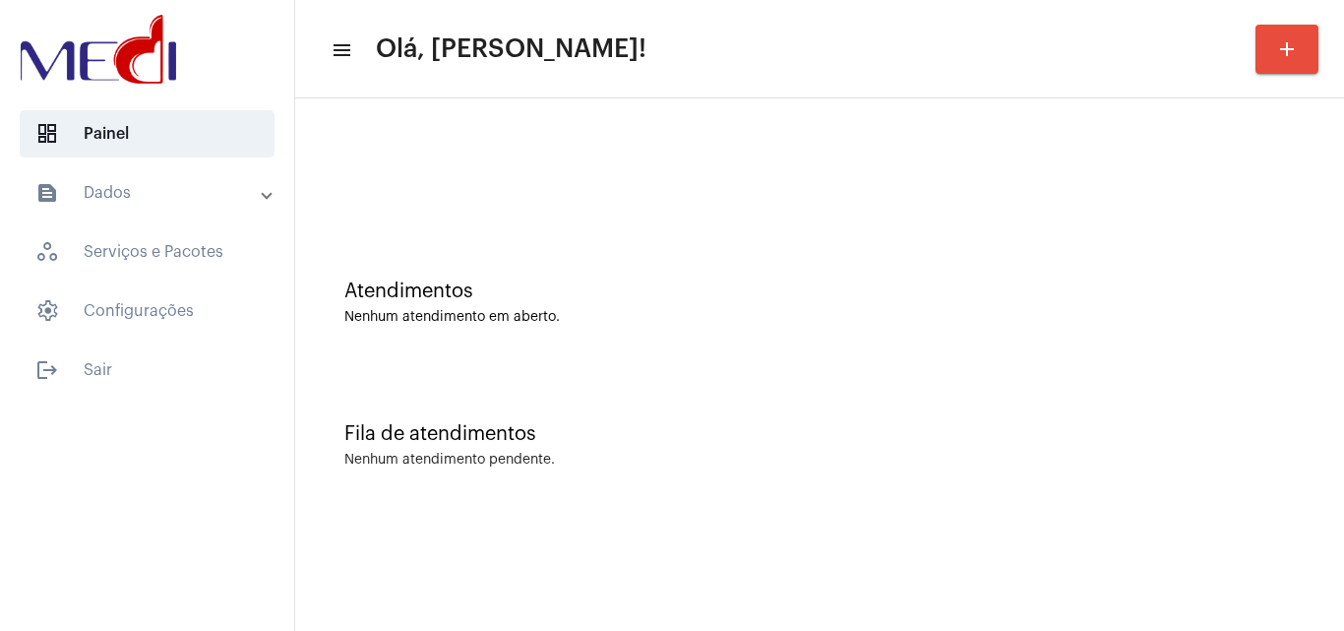
click at [1180, 329] on div "Atendimentos Nenhum atendimento em aberto." at bounding box center [819, 292] width 1029 height 143
click at [932, 440] on div "Fila de atendimentos" at bounding box center [819, 434] width 950 height 22
click at [1275, 374] on div "Fila de atendimentos Nenhum atendimento pendente." at bounding box center [819, 435] width 1029 height 143
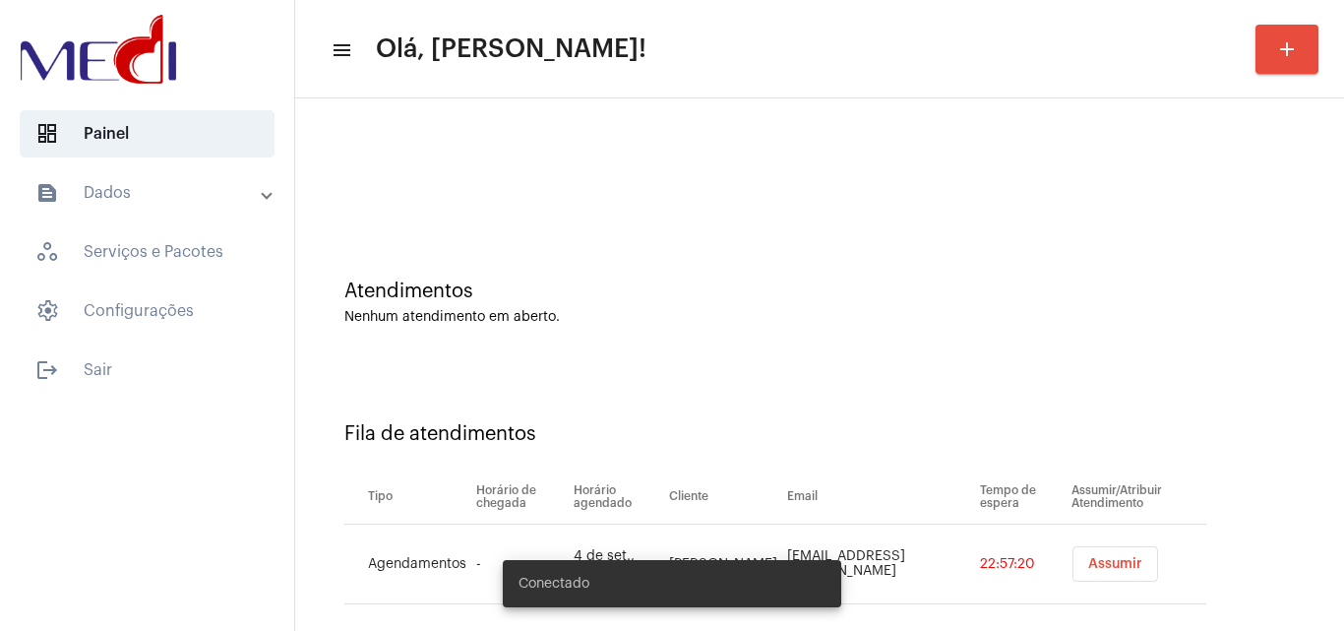
click at [1116, 559] on span "Assumir" at bounding box center [1115, 564] width 54 height 14
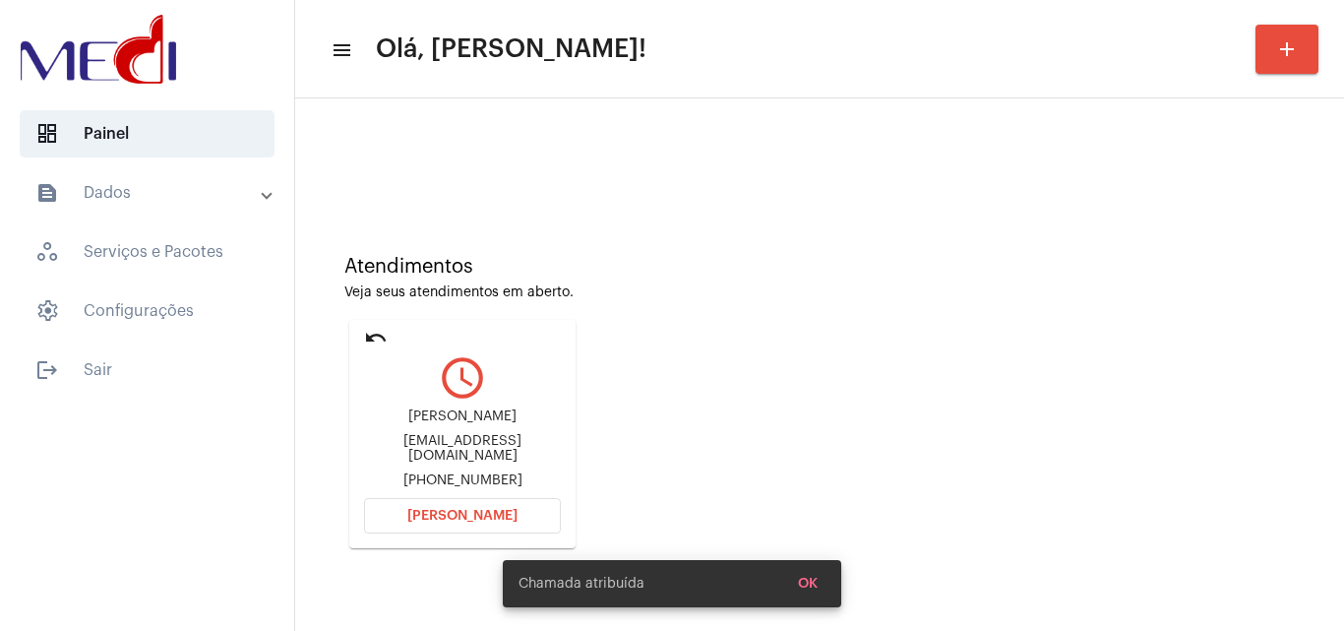
scroll to position [98, 0]
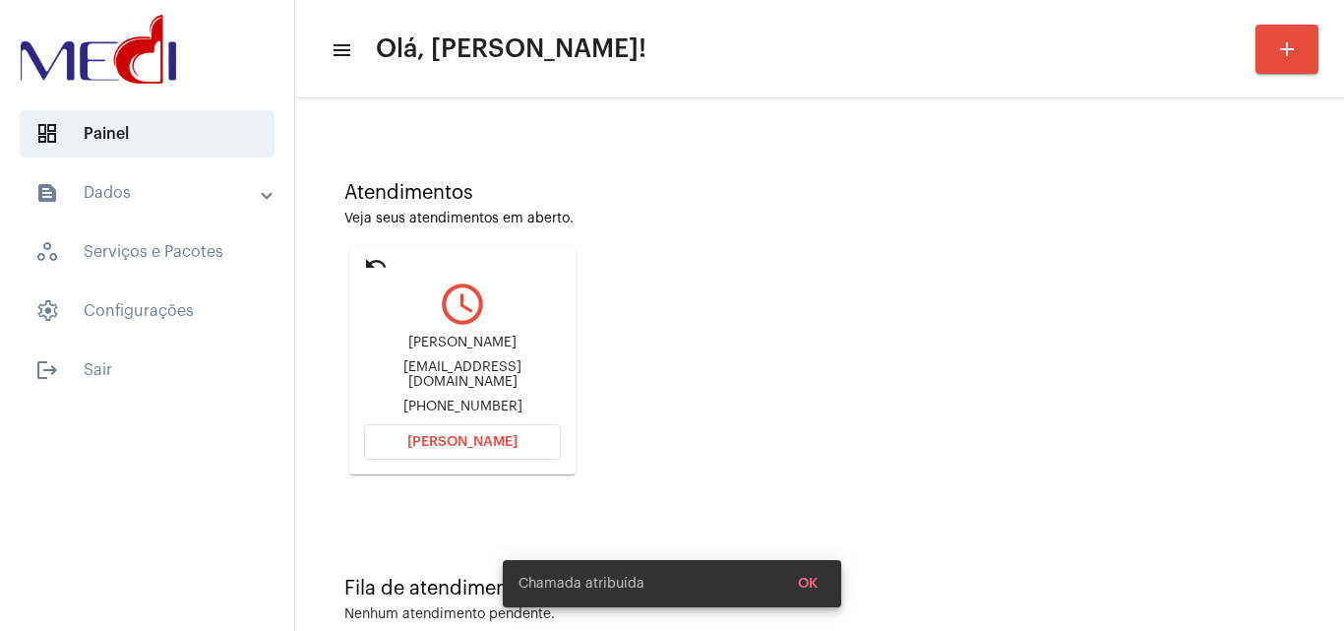
click at [496, 380] on div "[EMAIL_ADDRESS][DOMAIN_NAME]" at bounding box center [462, 375] width 197 height 30
copy div "[EMAIL_ADDRESS][DOMAIN_NAME]"
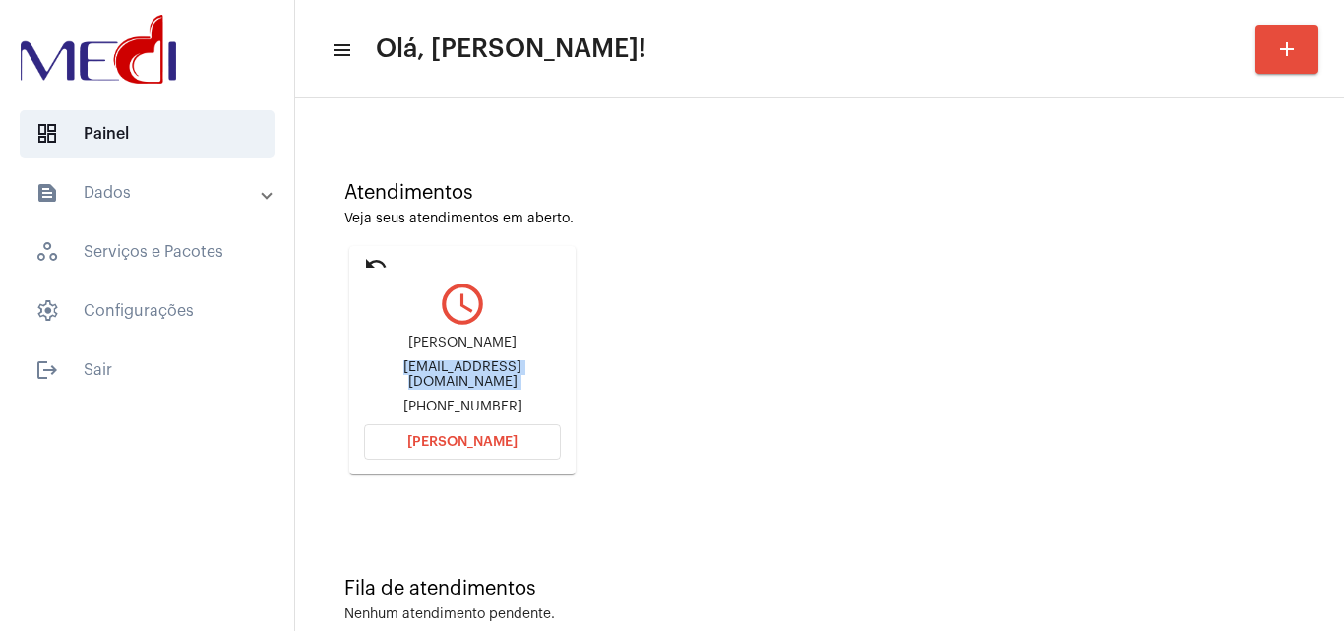
click at [485, 439] on span "[PERSON_NAME]" at bounding box center [462, 442] width 110 height 14
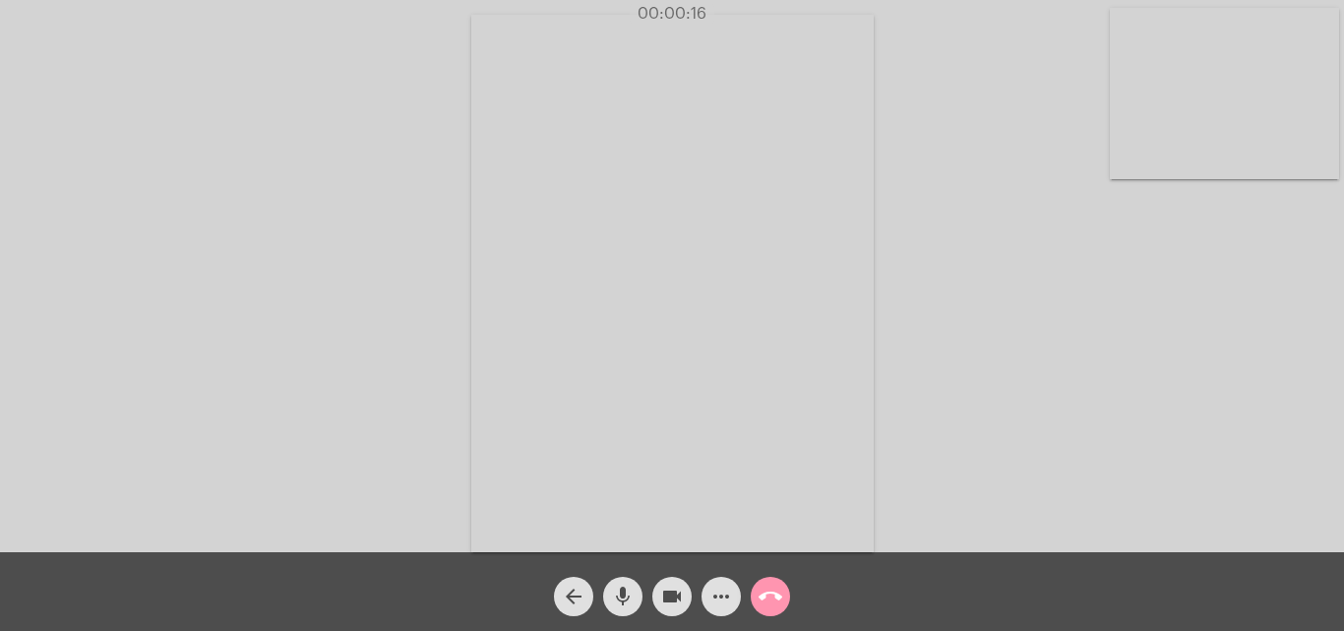
click at [617, 592] on mat-icon "mic" at bounding box center [623, 596] width 24 height 24
click at [682, 590] on mat-icon "videocam" at bounding box center [672, 596] width 24 height 24
click at [663, 595] on mat-icon "videocam_off" at bounding box center [672, 596] width 24 height 24
click at [622, 594] on mat-icon "mic_off" at bounding box center [623, 596] width 24 height 24
click at [773, 599] on mat-icon "call_end" at bounding box center [770, 596] width 24 height 24
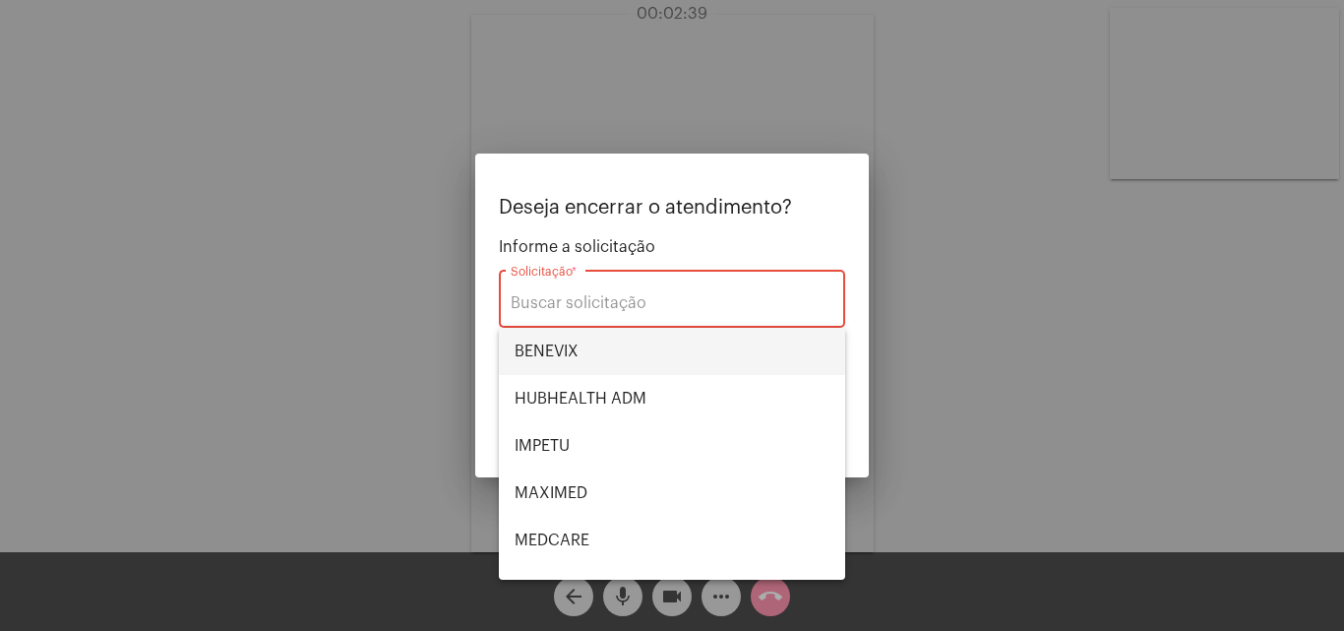
click at [566, 345] on span "BENEVIX" at bounding box center [672, 351] width 315 height 47
type input "BENEVIX"
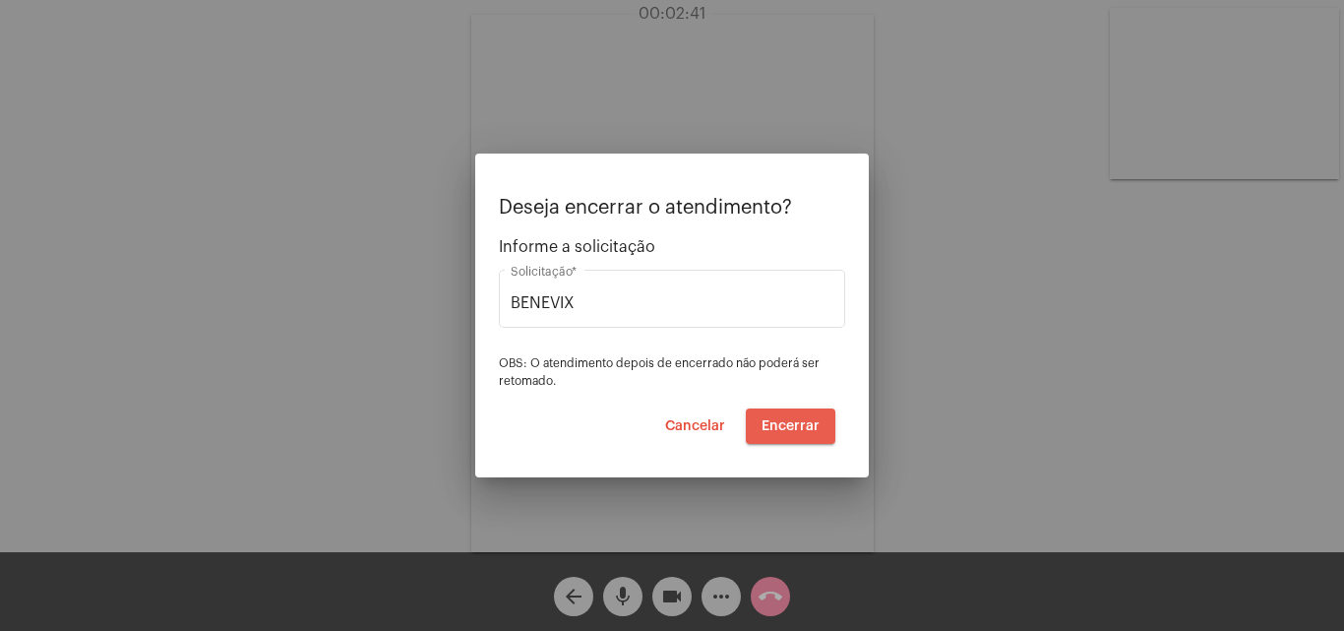
click at [802, 427] on span "Encerrar" at bounding box center [790, 426] width 58 height 14
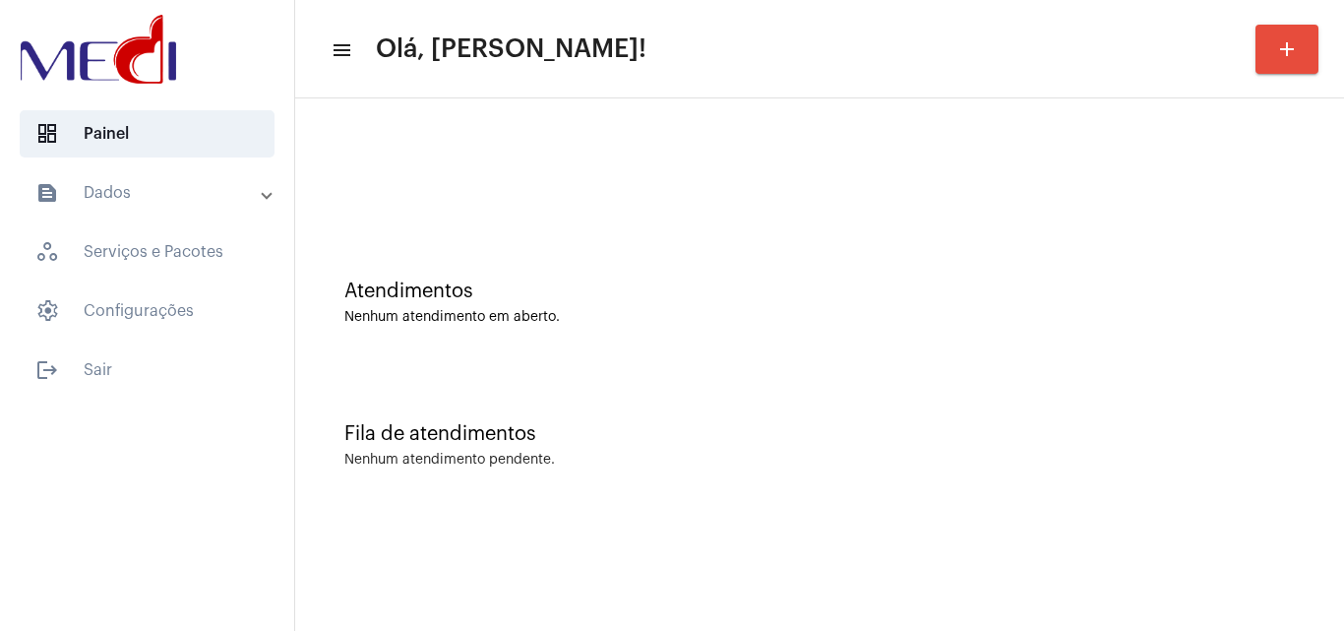
click at [1124, 447] on div "Fila de atendimentos Nenhum atendimento pendente." at bounding box center [819, 435] width 1029 height 143
click at [878, 391] on div "Fila de atendimentos Nenhum atendimento pendente." at bounding box center [819, 435] width 1029 height 143
click at [949, 320] on div "Nenhum atendimento em aberto." at bounding box center [819, 317] width 950 height 15
click at [1071, 354] on div "Atendimentos Nenhum atendimento em aberto." at bounding box center [819, 292] width 1029 height 143
click at [1059, 476] on div "Fila de atendimentos Nenhum atendimento pendente." at bounding box center [819, 435] width 1029 height 143
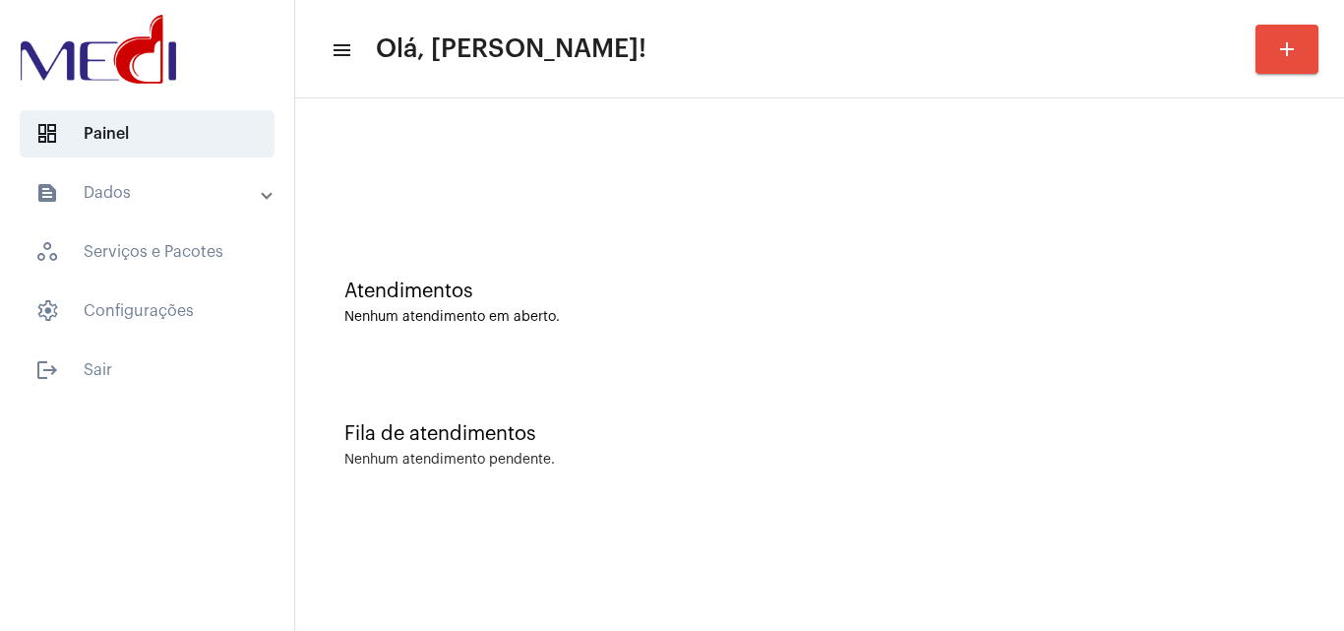
click at [1014, 397] on div "Fila de atendimentos Nenhum atendimento pendente." at bounding box center [819, 435] width 1029 height 143
click at [1320, 312] on div "Atendimentos Nenhum atendimento em aberto." at bounding box center [819, 292] width 1029 height 143
click at [923, 378] on div "Fila de atendimentos Nenhum atendimento pendente." at bounding box center [819, 435] width 1029 height 143
click at [1276, 496] on div "Fila de atendimentos Nenhum atendimento pendente." at bounding box center [819, 435] width 1029 height 143
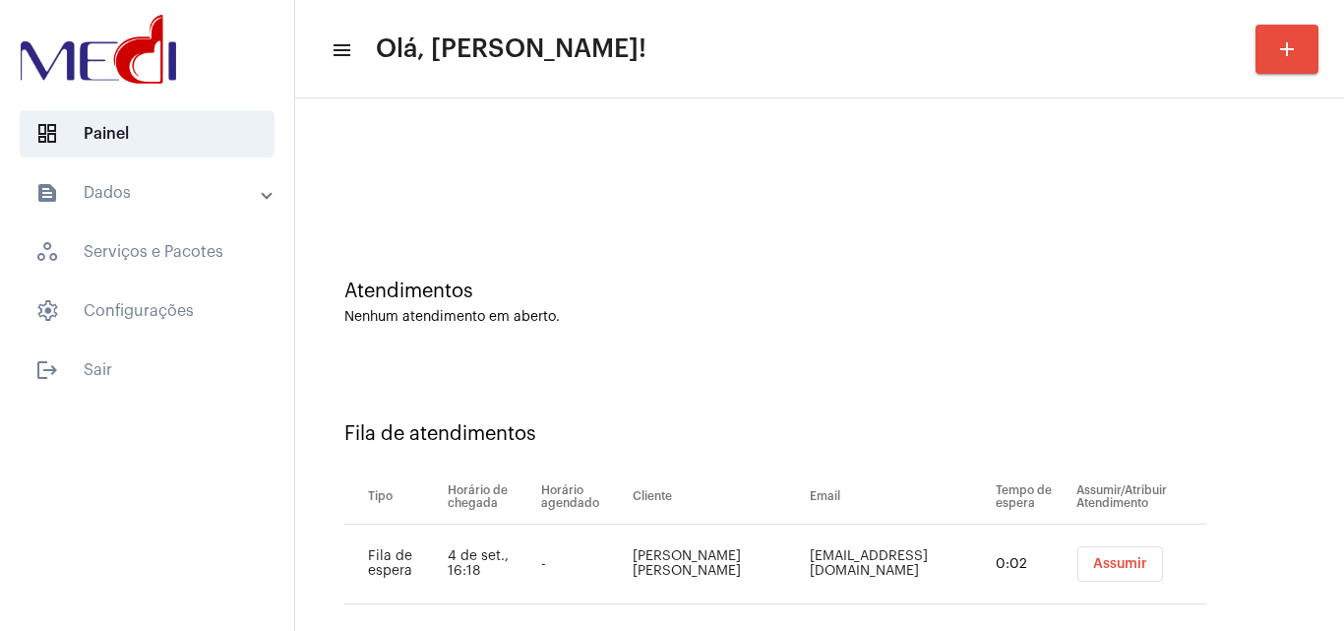
click at [1111, 575] on button "Assumir" at bounding box center [1120, 563] width 86 height 35
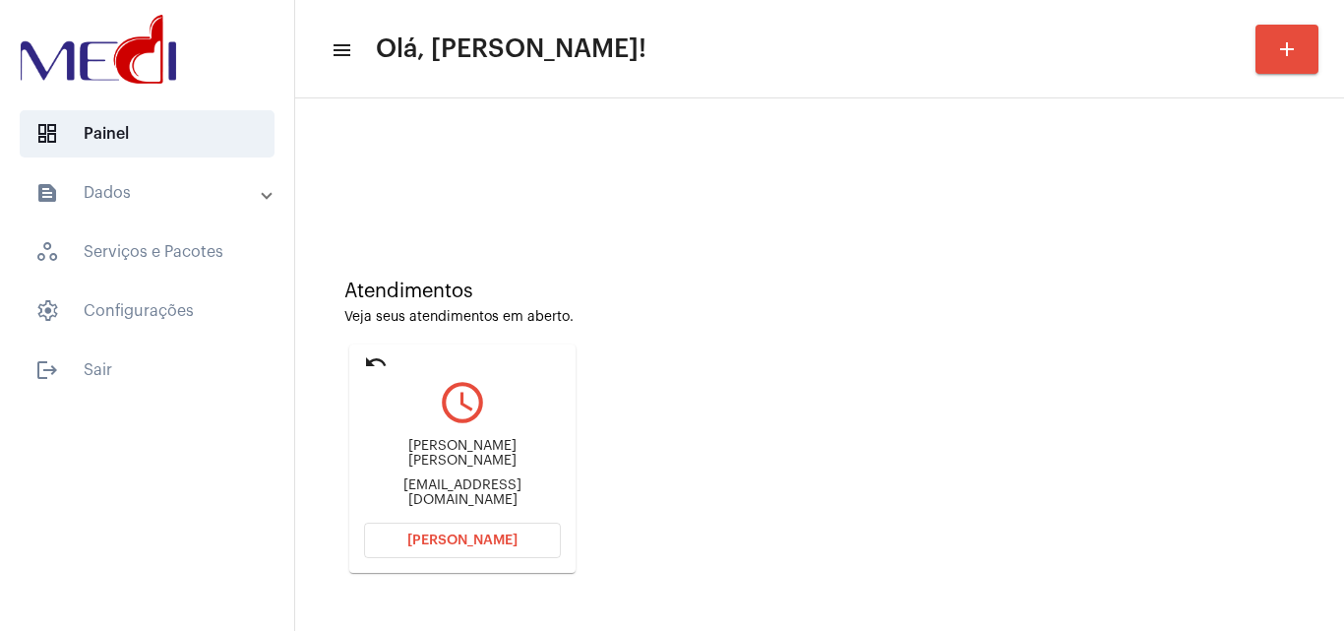
click at [484, 484] on div "[EMAIL_ADDRESS][DOMAIN_NAME]" at bounding box center [462, 493] width 197 height 30
click at [484, 484] on div "jvictorcaguiar@gmail.com" at bounding box center [462, 493] width 197 height 30
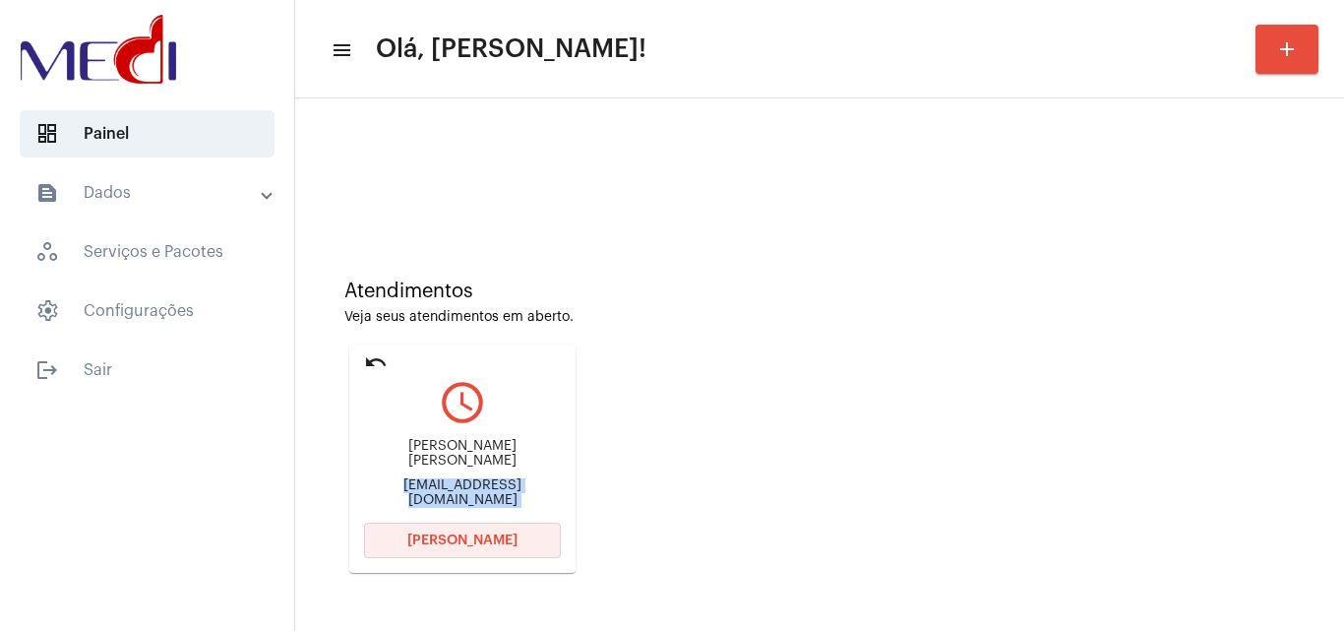
click at [456, 547] on button "[PERSON_NAME]" at bounding box center [462, 539] width 197 height 35
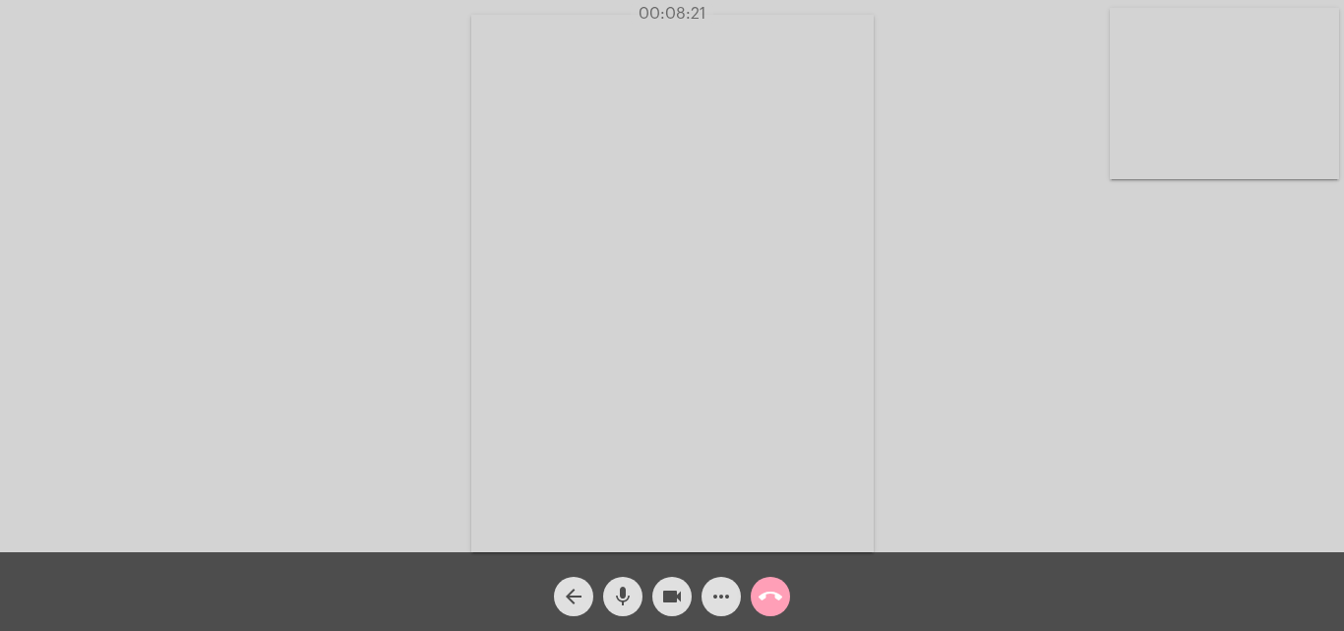
click at [765, 595] on mat-icon "call_end" at bounding box center [770, 596] width 24 height 24
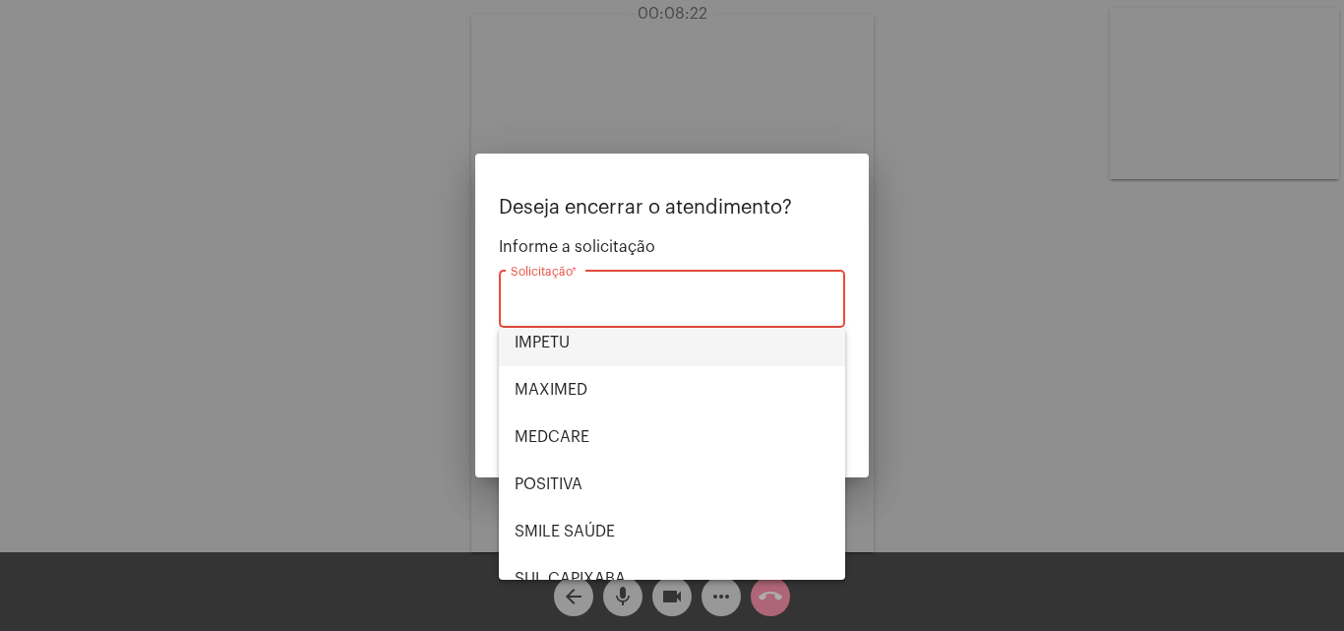
scroll to position [220, 0]
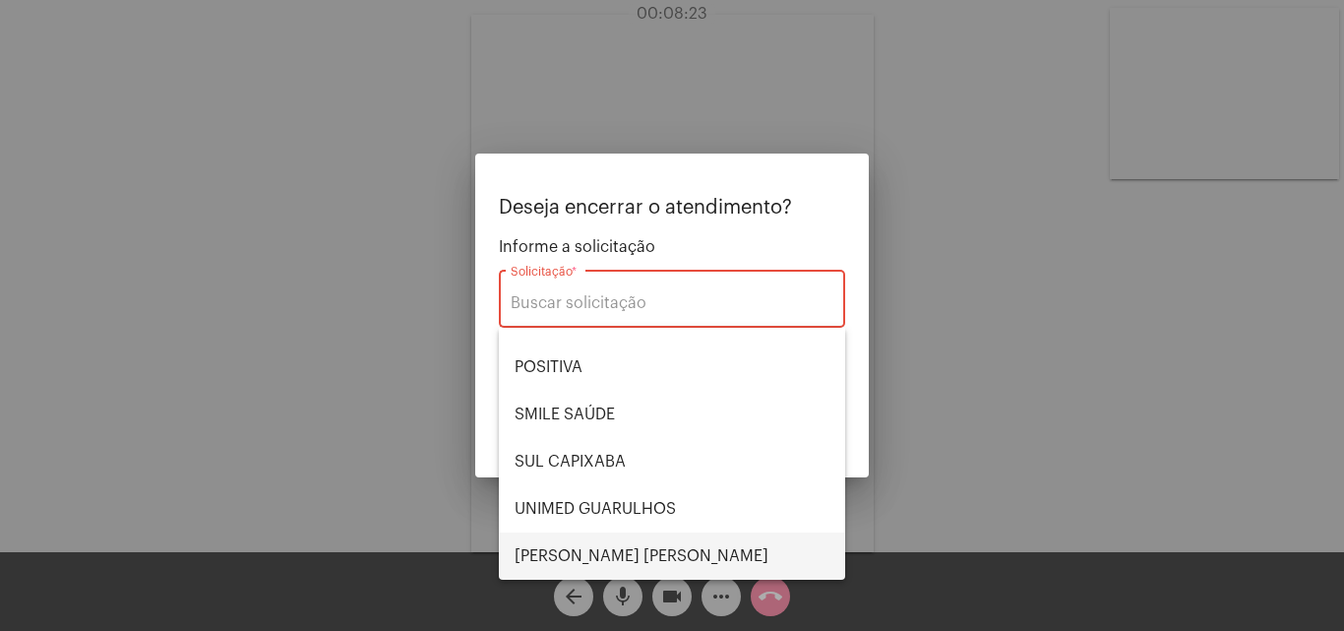
click at [598, 545] on span "VERA CRUZ" at bounding box center [672, 555] width 315 height 47
type input "VERA CRUZ"
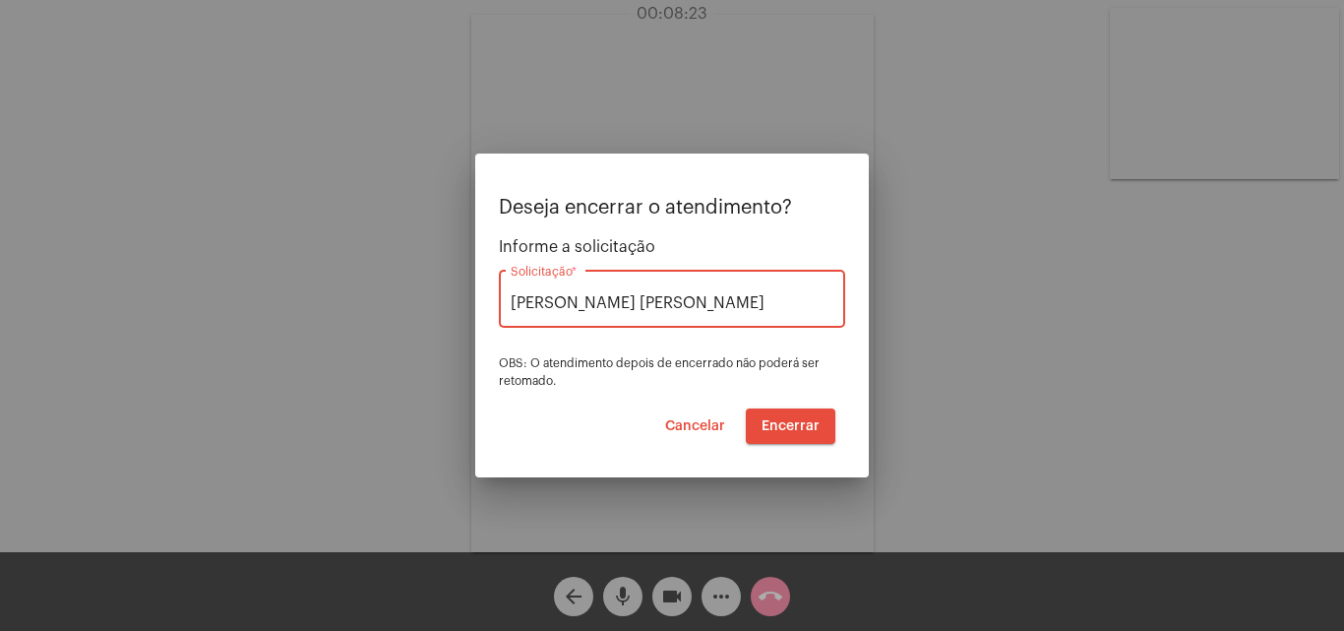
click at [806, 424] on span "Encerrar" at bounding box center [790, 426] width 58 height 14
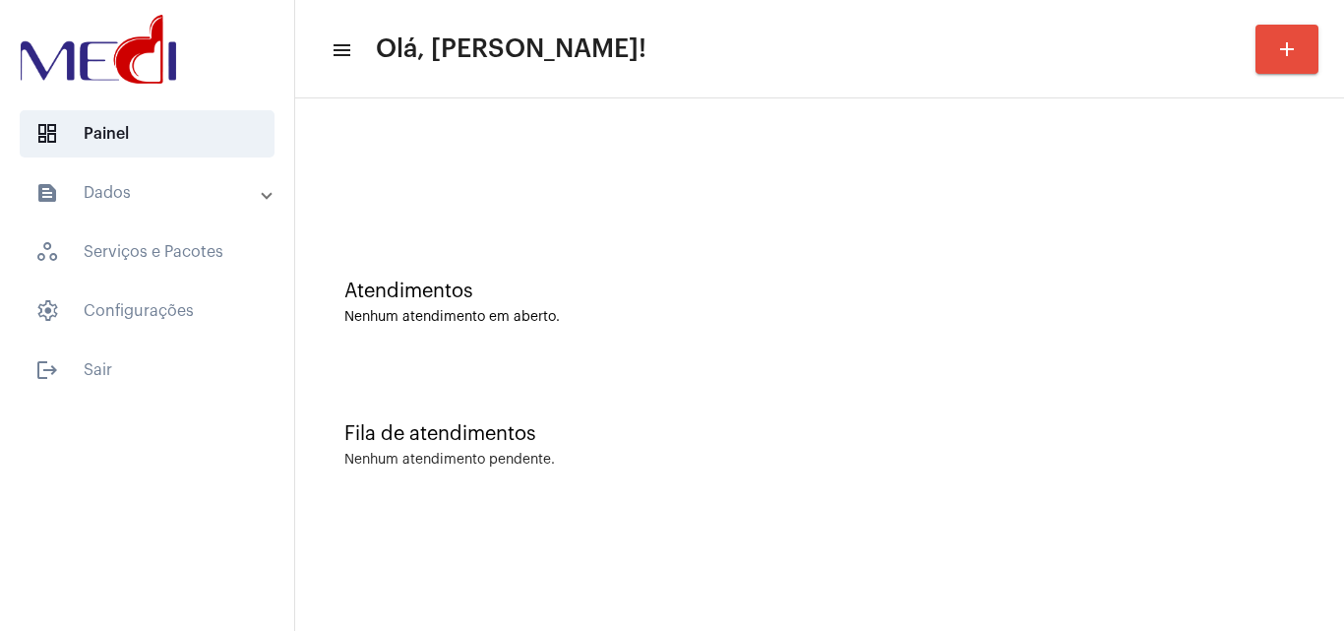
click at [1136, 307] on div "Atendimentos Nenhum atendimento em aberto." at bounding box center [819, 302] width 950 height 44
click at [1302, 373] on div "Fila de atendimentos Nenhum atendimento pendente." at bounding box center [819, 435] width 1029 height 143
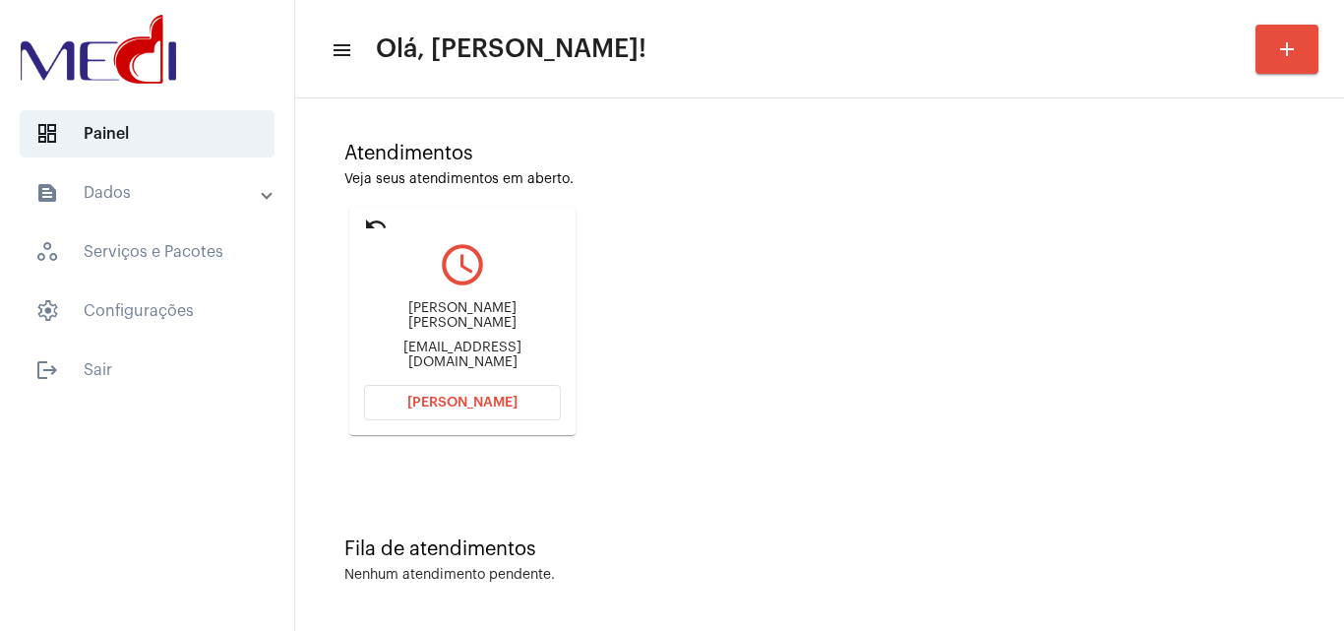
scroll to position [139, 0]
click at [432, 356] on div "Evandro Souza Bezerra Souzabezerraevandro@gmail.com" at bounding box center [462, 334] width 197 height 89
copy mat-card-content "Souzabezerraevandro@gmail.com Abrir Chamada"
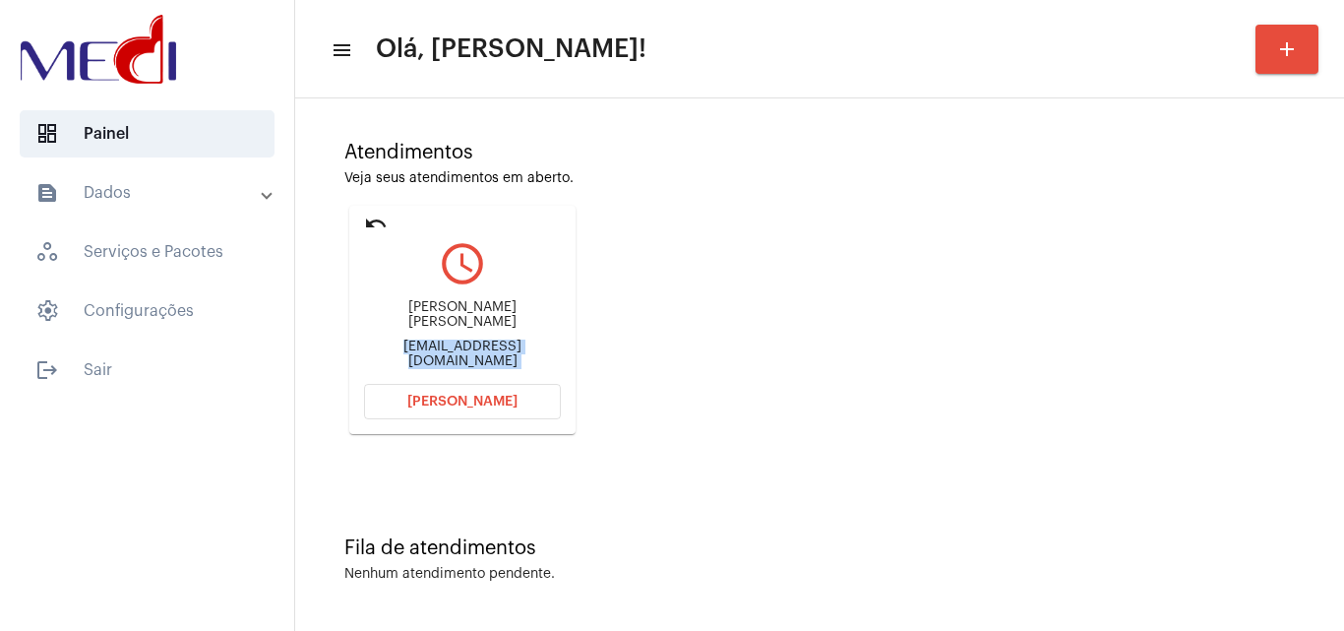
copy mat-card-content "Souzabezerraevandro@gmail.com Abrir Chamada"
click at [450, 404] on span "Abrir Chamada" at bounding box center [462, 401] width 110 height 14
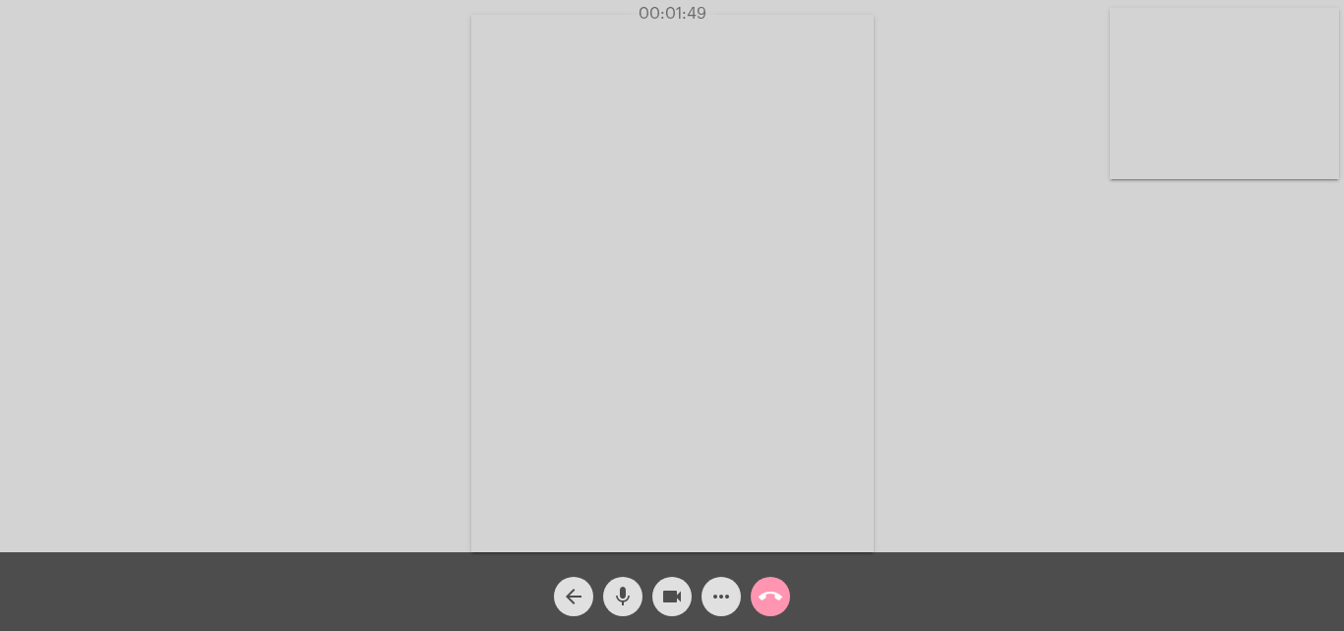
click at [767, 586] on mat-icon "call_end" at bounding box center [770, 596] width 24 height 24
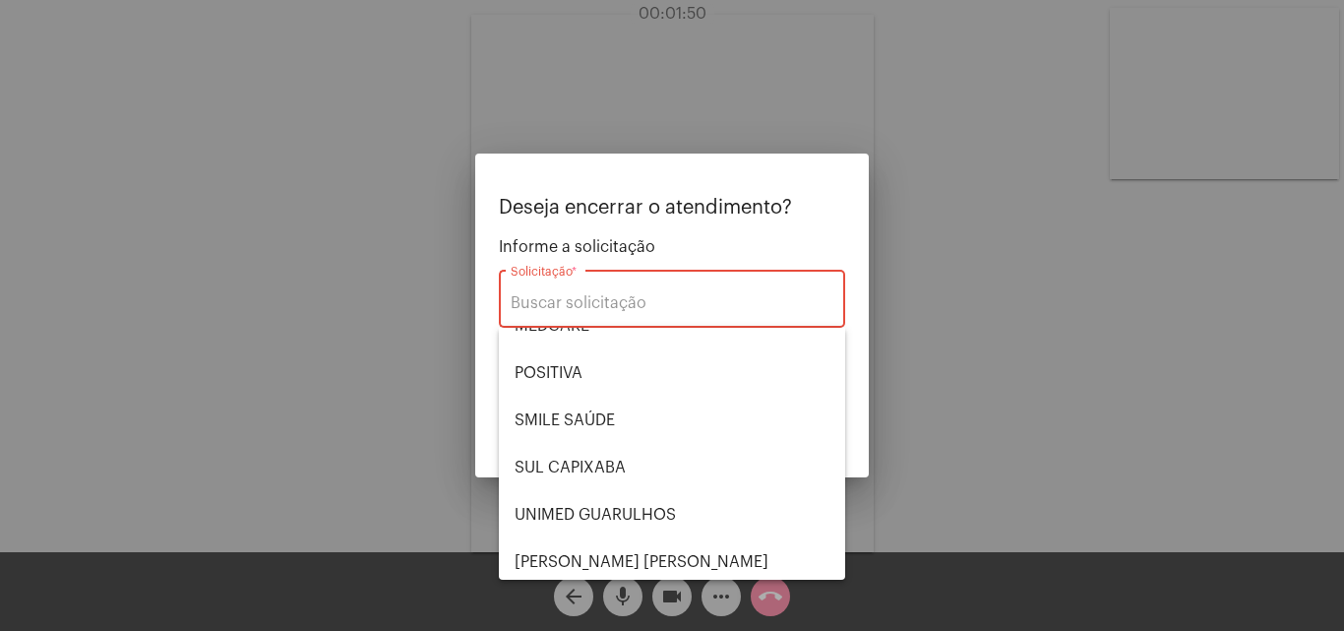
scroll to position [220, 0]
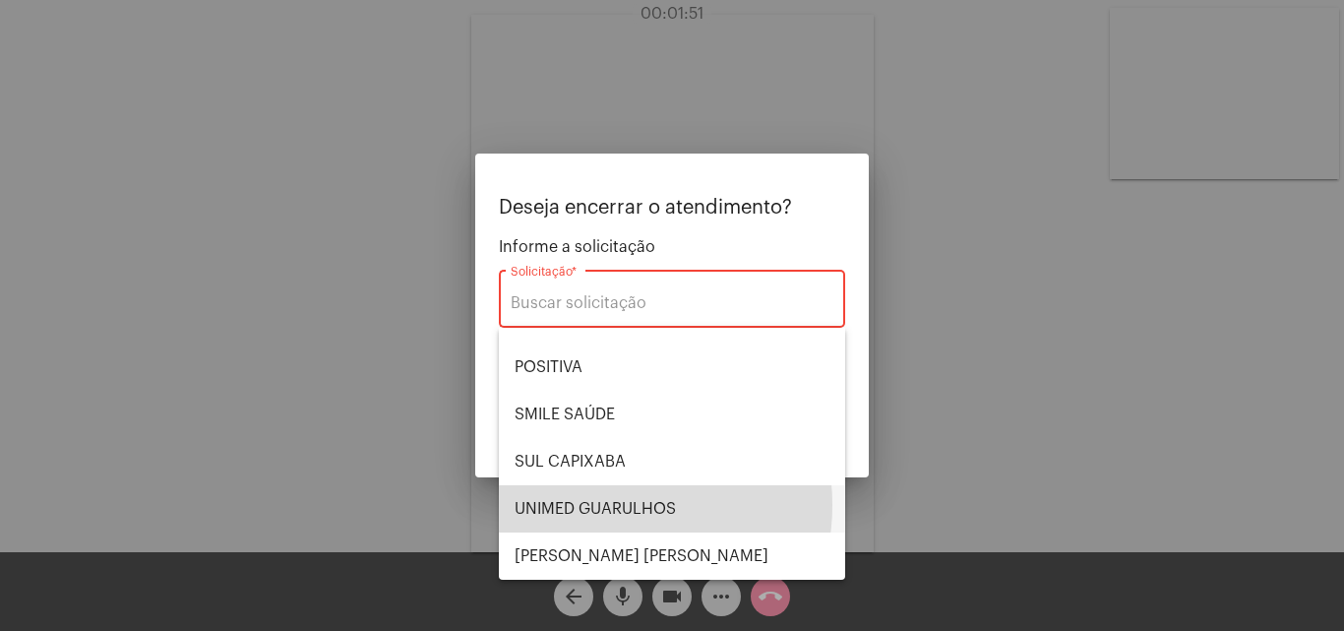
click at [604, 505] on span "UNIMED GUARULHOS" at bounding box center [672, 508] width 315 height 47
type input "UNIMED GUARULHOS"
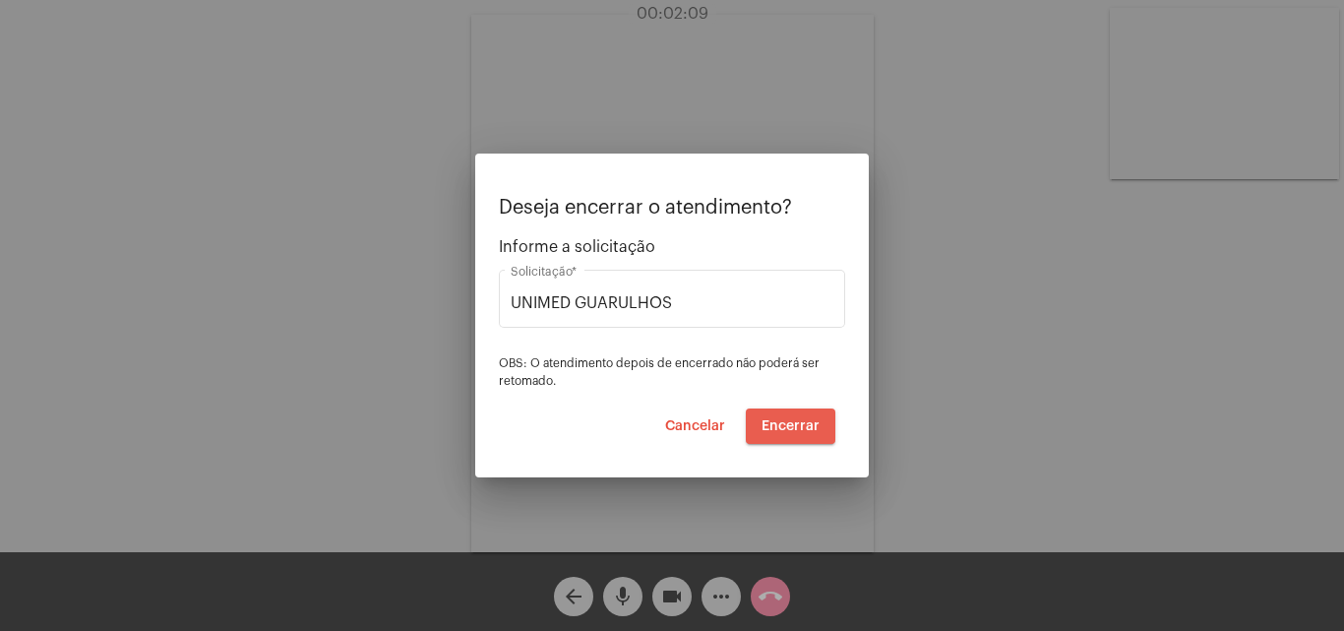
click at [803, 430] on span "Encerrar" at bounding box center [790, 426] width 58 height 14
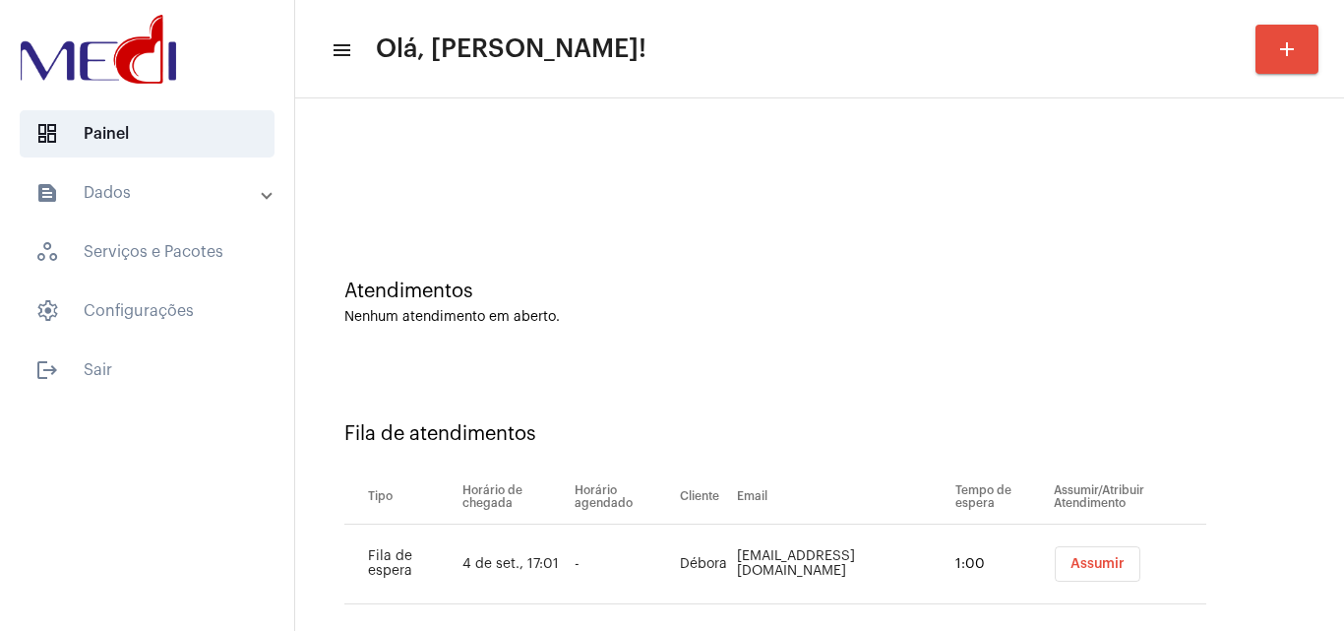
click at [1075, 563] on span "Assumir" at bounding box center [1097, 564] width 54 height 14
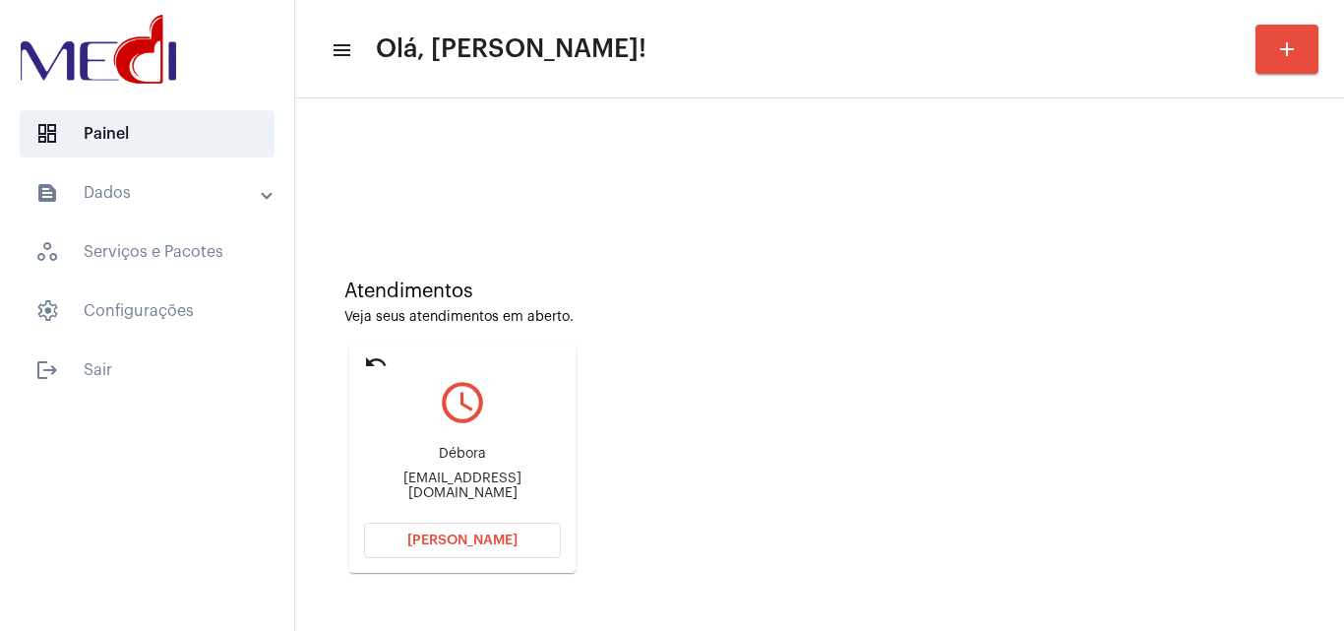
click at [503, 476] on div "Débora deborasantos1215ln@gmail.com" at bounding box center [462, 473] width 197 height 89
copy mat-card-content "deborasantos1215ln@gmail.com Abrir Chamada"
click at [443, 539] on span "Abrir Chamada" at bounding box center [462, 540] width 110 height 14
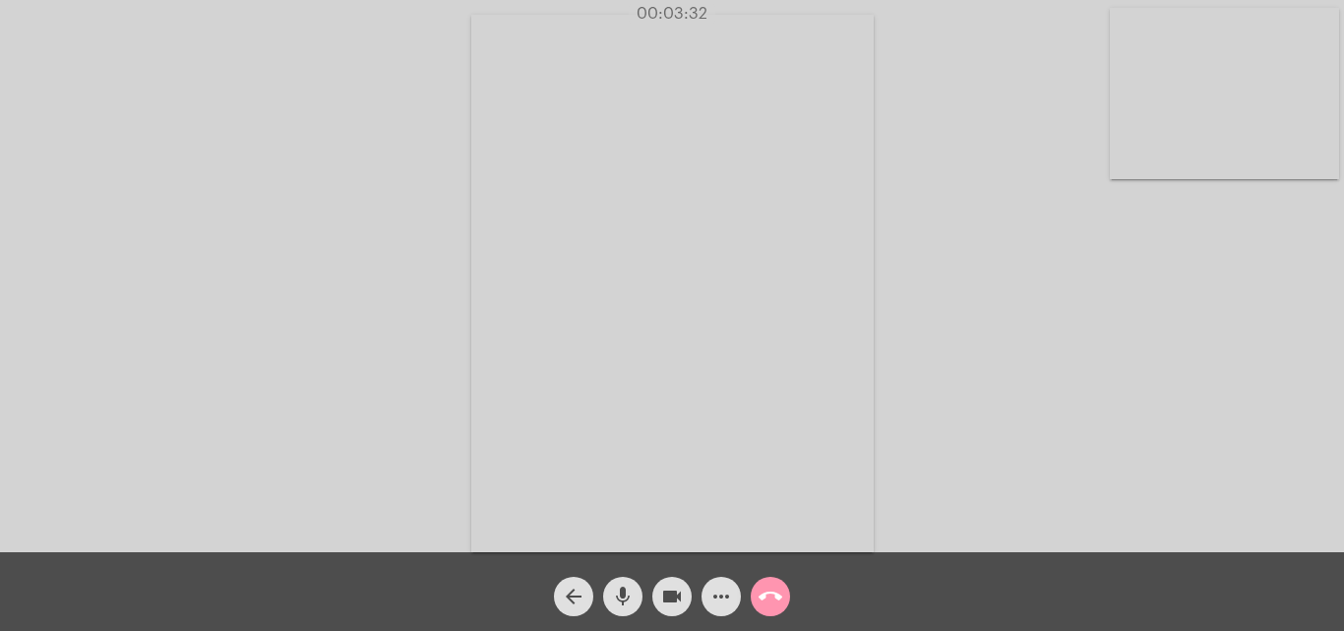
click at [775, 601] on mat-icon "call_end" at bounding box center [770, 596] width 24 height 24
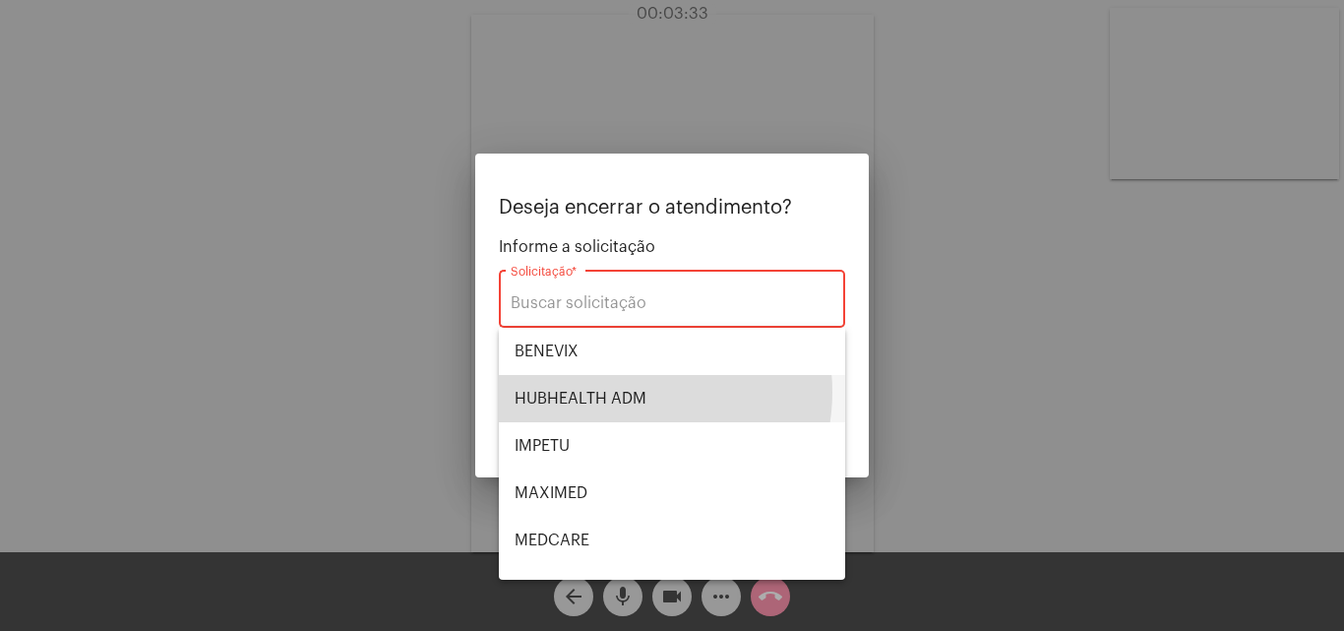
click at [624, 392] on span "HUBHEALTH ADM" at bounding box center [672, 398] width 315 height 47
type input "HUBHEALTH ADM"
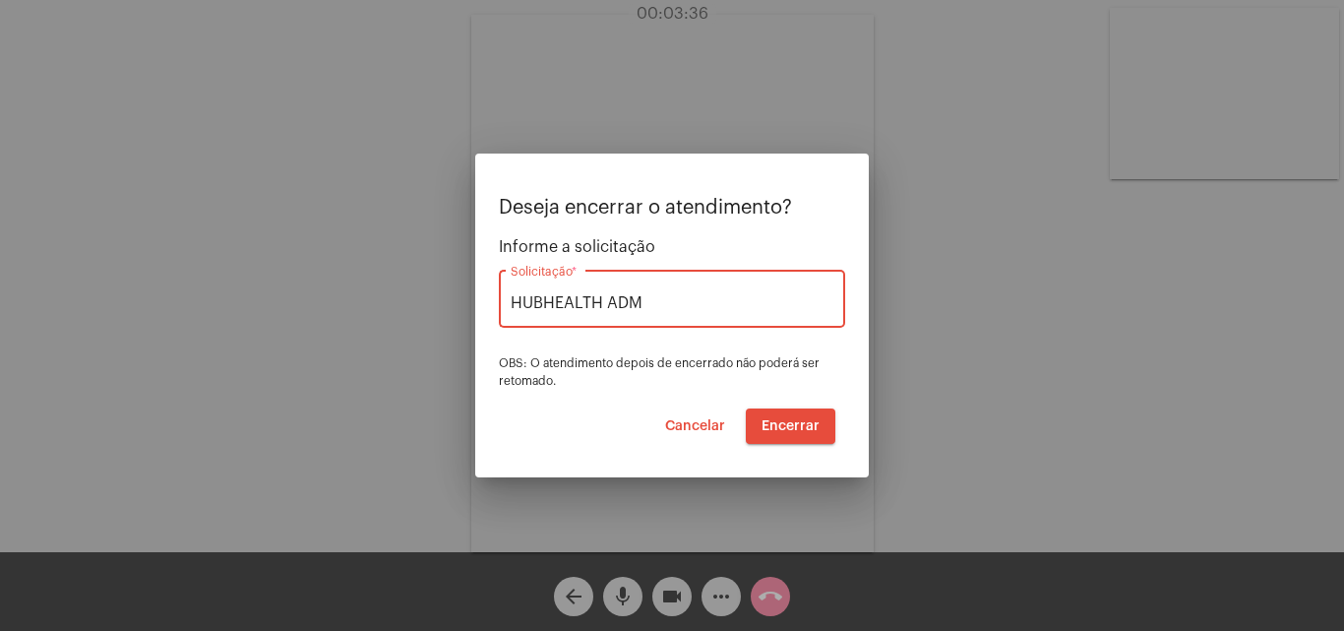
click at [813, 427] on span "Encerrar" at bounding box center [790, 426] width 58 height 14
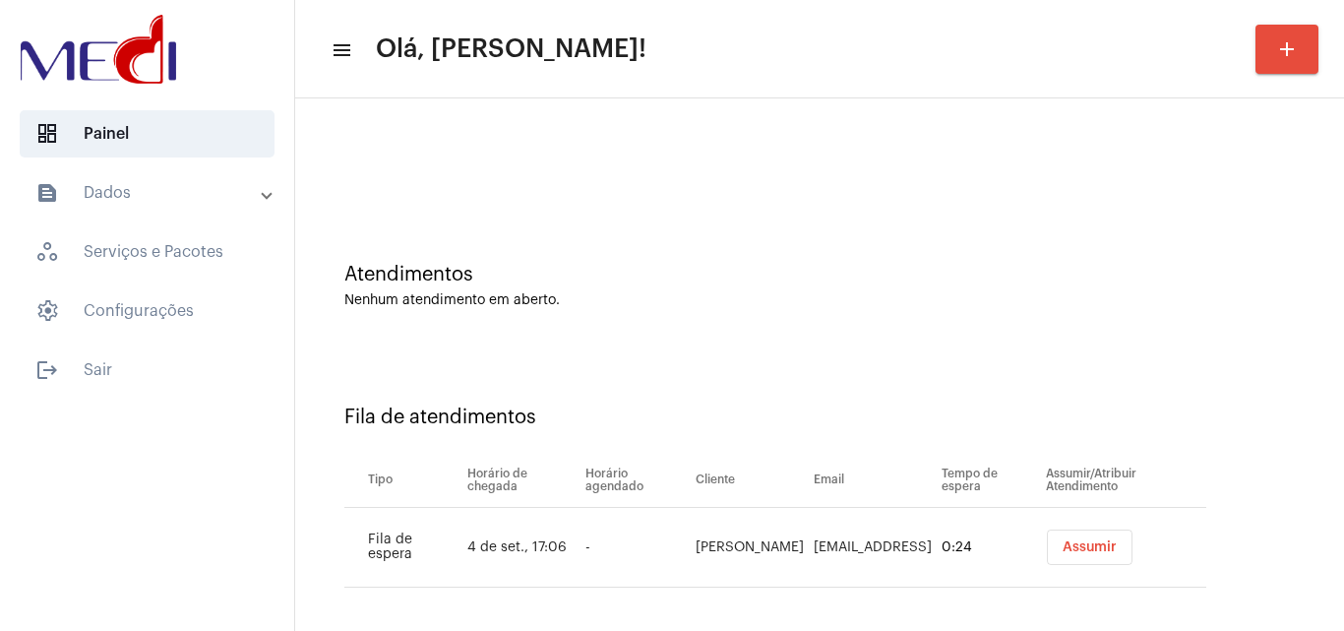
scroll to position [27, 0]
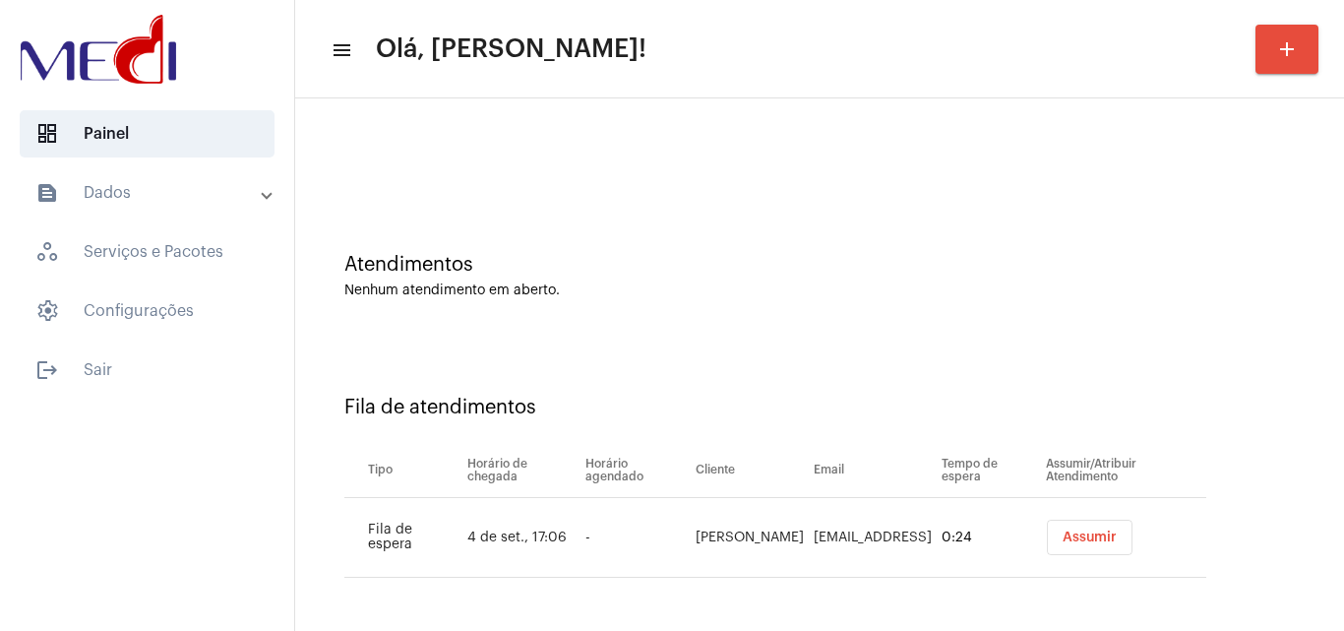
click at [1092, 538] on button "Assumir" at bounding box center [1090, 536] width 86 height 35
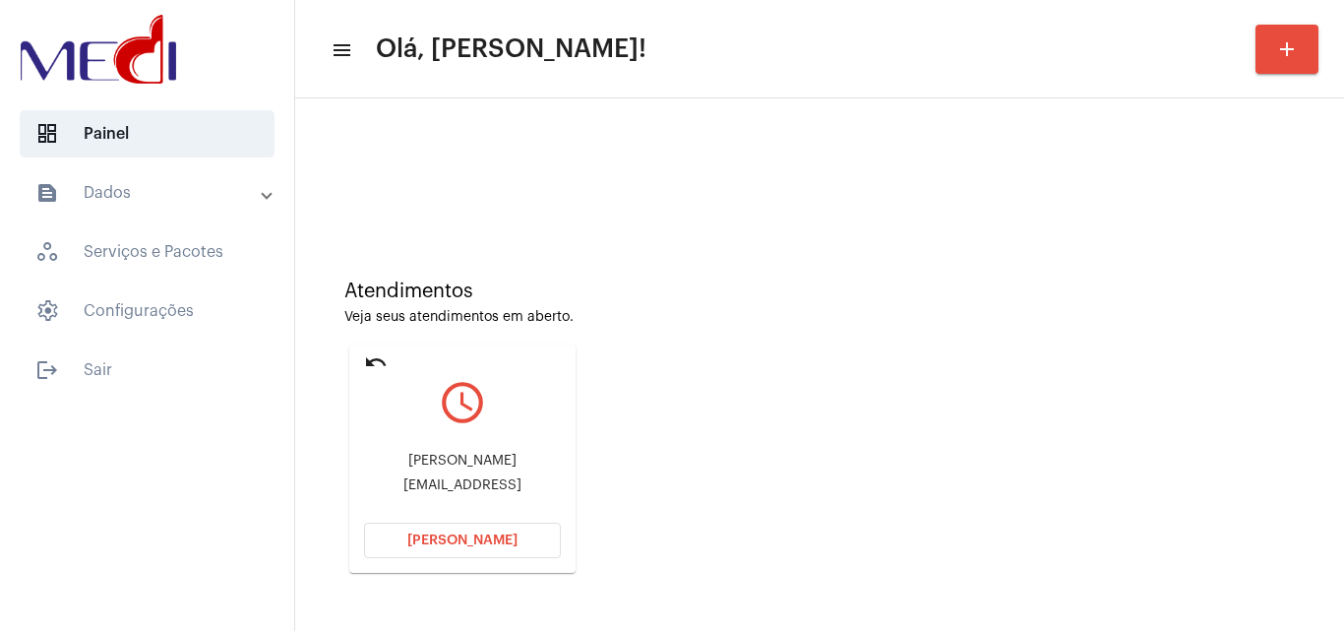
click at [472, 481] on div "Jejessica2303@gmail" at bounding box center [462, 485] width 197 height 15
copy mat-card-content "Jejessica2303@gmail Abrir Chamada"
click at [455, 537] on span "Abrir Chamada" at bounding box center [462, 540] width 110 height 14
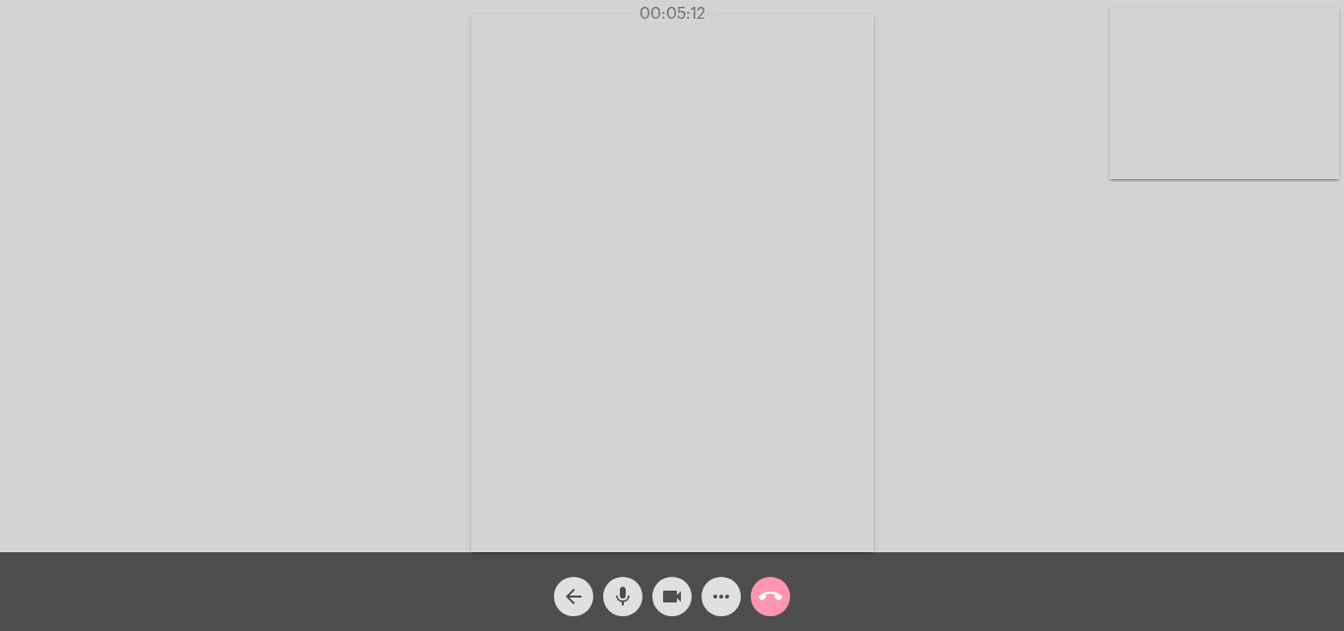
click at [765, 590] on mat-icon "call_end" at bounding box center [770, 596] width 24 height 24
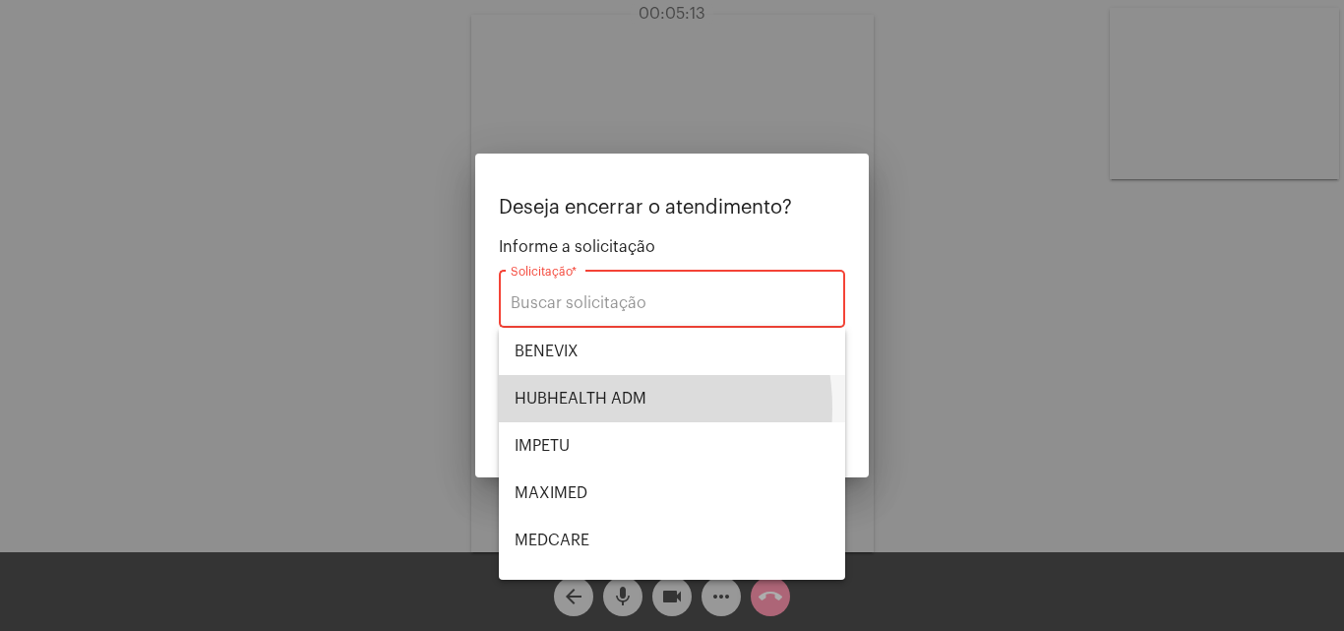
click at [582, 408] on span "HUBHEALTH ADM" at bounding box center [672, 398] width 315 height 47
type input "HUBHEALTH ADM"
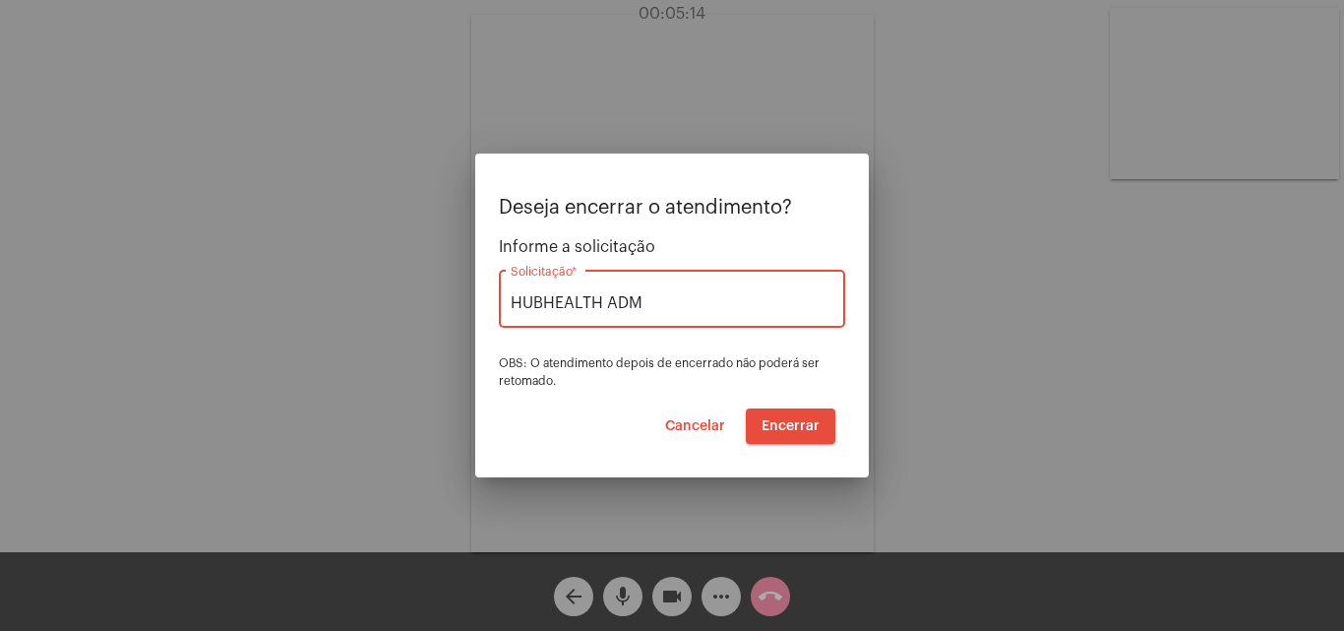
click at [783, 424] on span "Encerrar" at bounding box center [790, 426] width 58 height 14
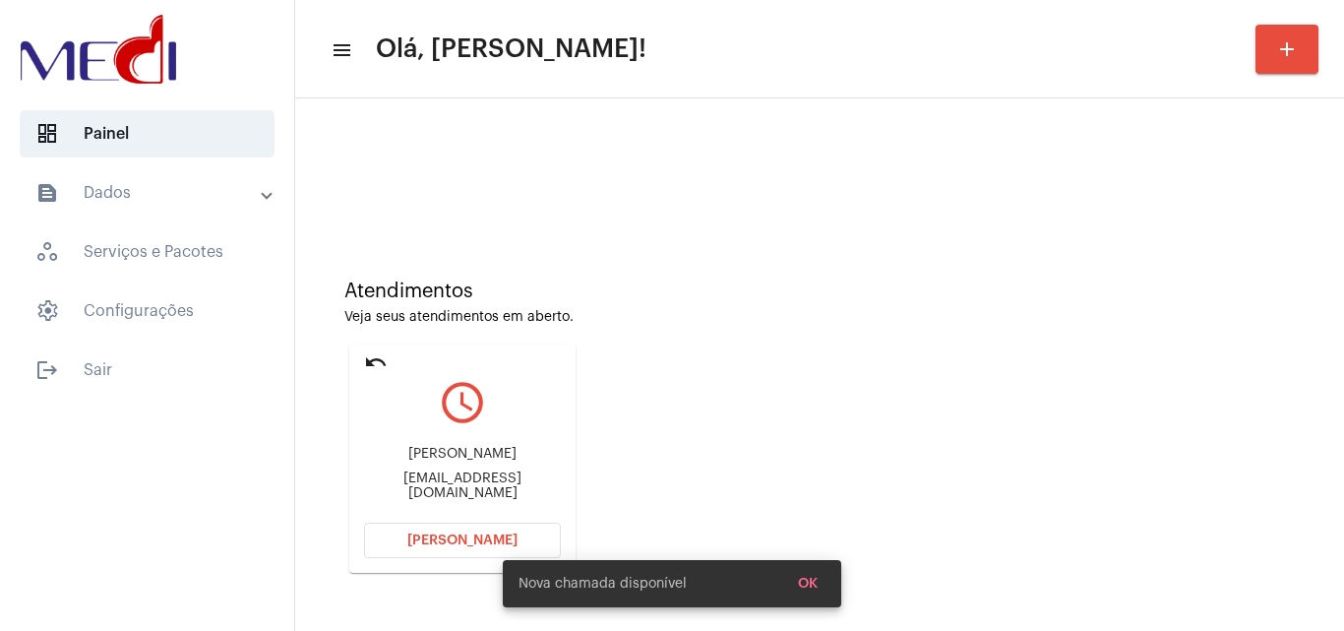
scroll to position [139, 0]
